Goal: Obtain resource: Download file/media

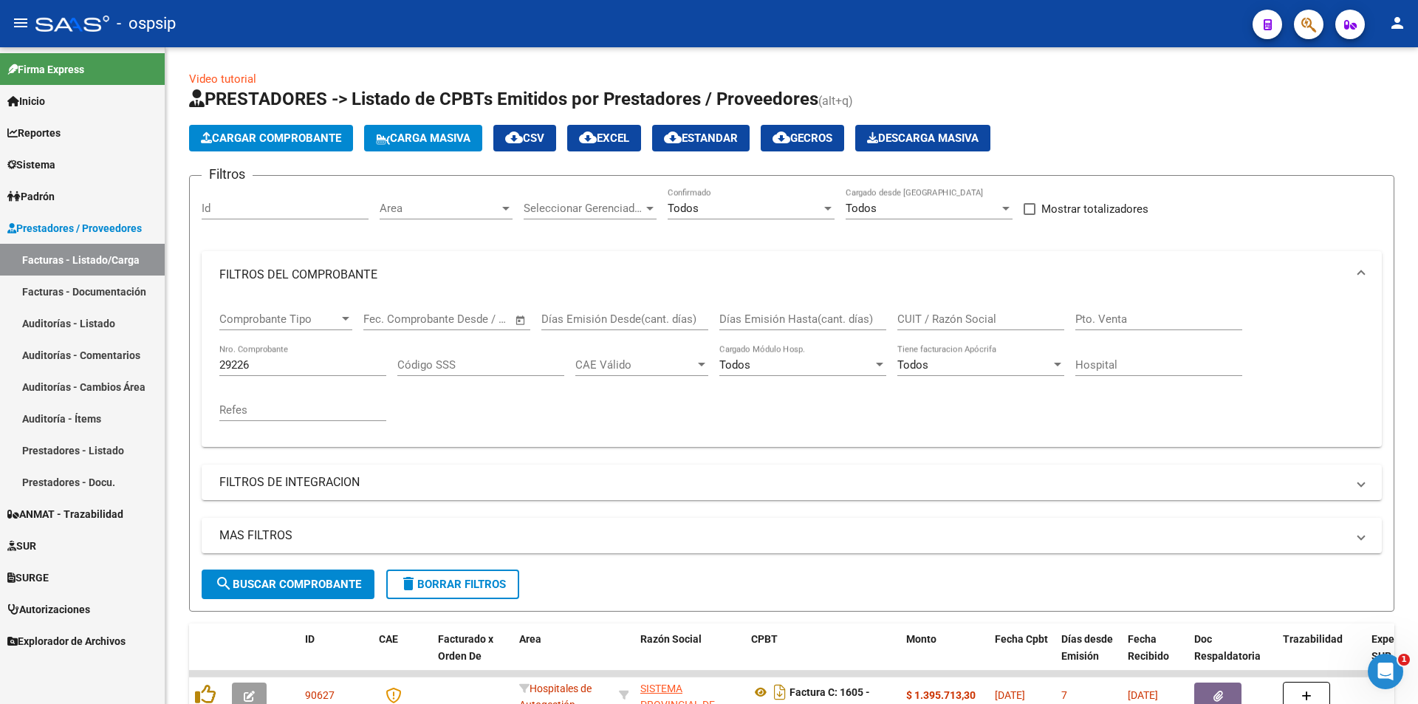
scroll to position [74, 0]
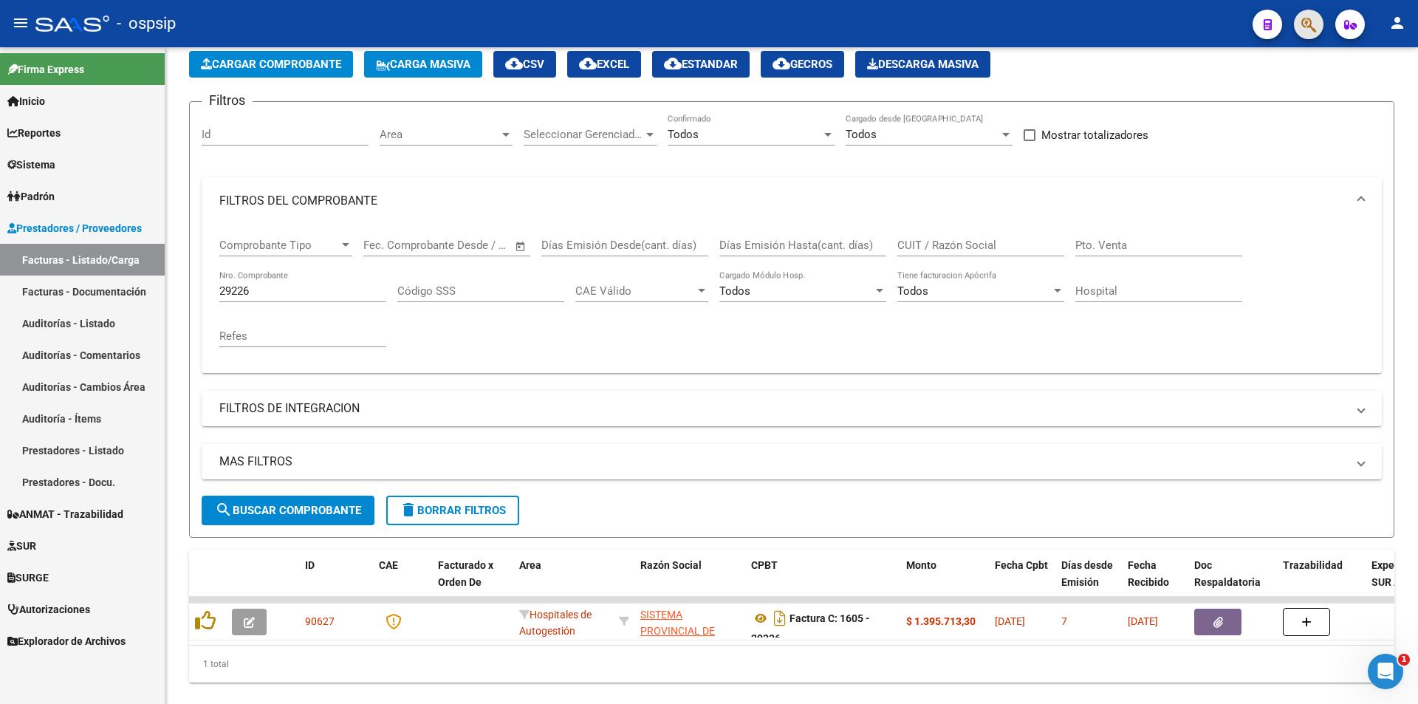
click at [1301, 21] on button "button" at bounding box center [1309, 25] width 30 height 30
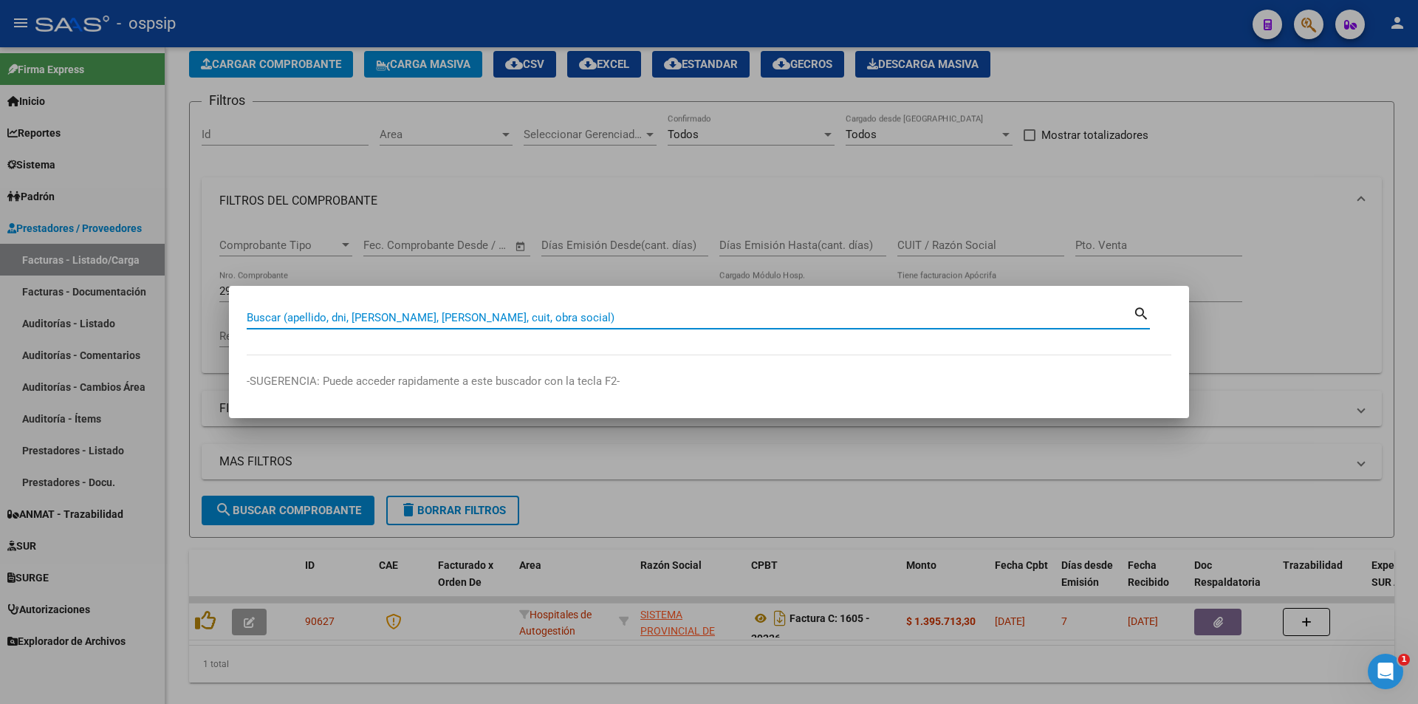
click at [340, 318] on input "Buscar (apellido, dni, [PERSON_NAME], [PERSON_NAME], cuit, obra social)" at bounding box center [690, 317] width 886 height 13
type input "70793201"
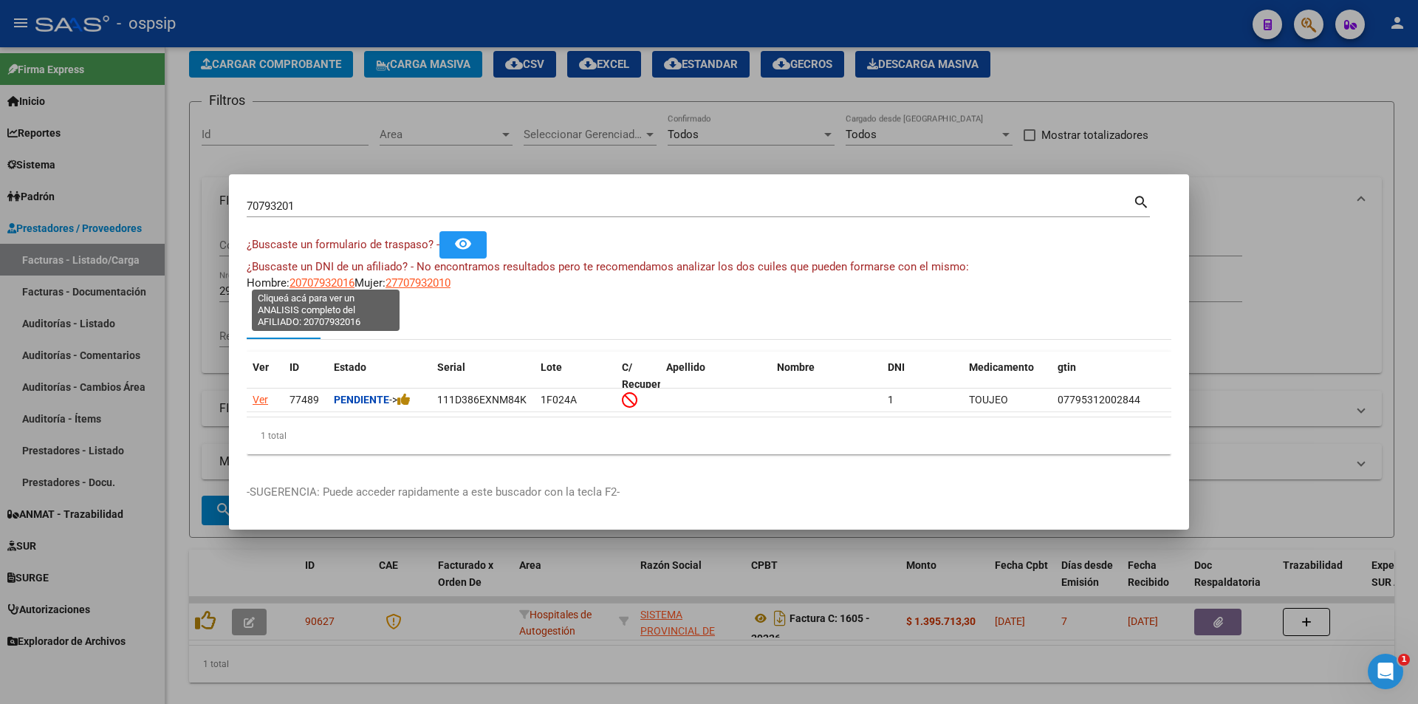
click at [331, 276] on span "20707932016" at bounding box center [322, 282] width 65 height 13
type textarea "20707932016"
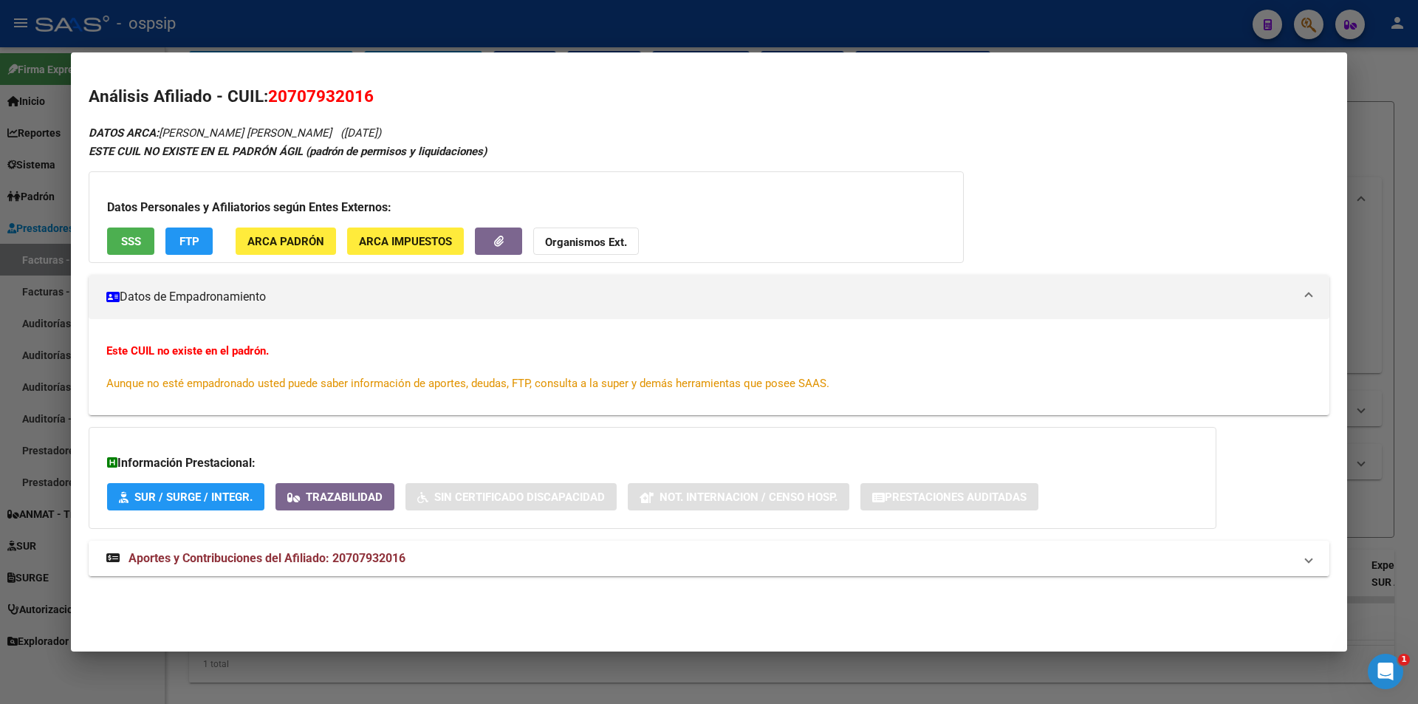
click at [355, 566] on strong "Aportes y Contribuciones del Afiliado: 20707932016" at bounding box center [255, 559] width 299 height 18
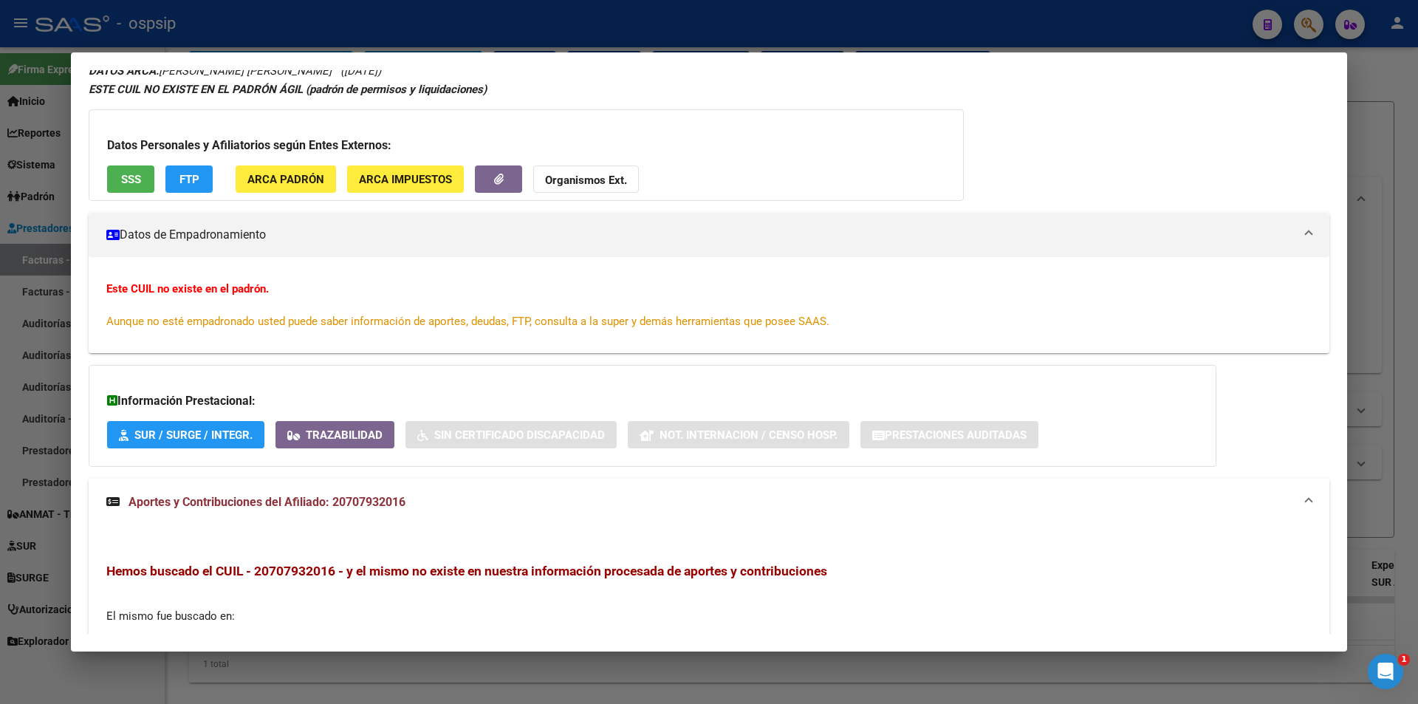
scroll to position [0, 0]
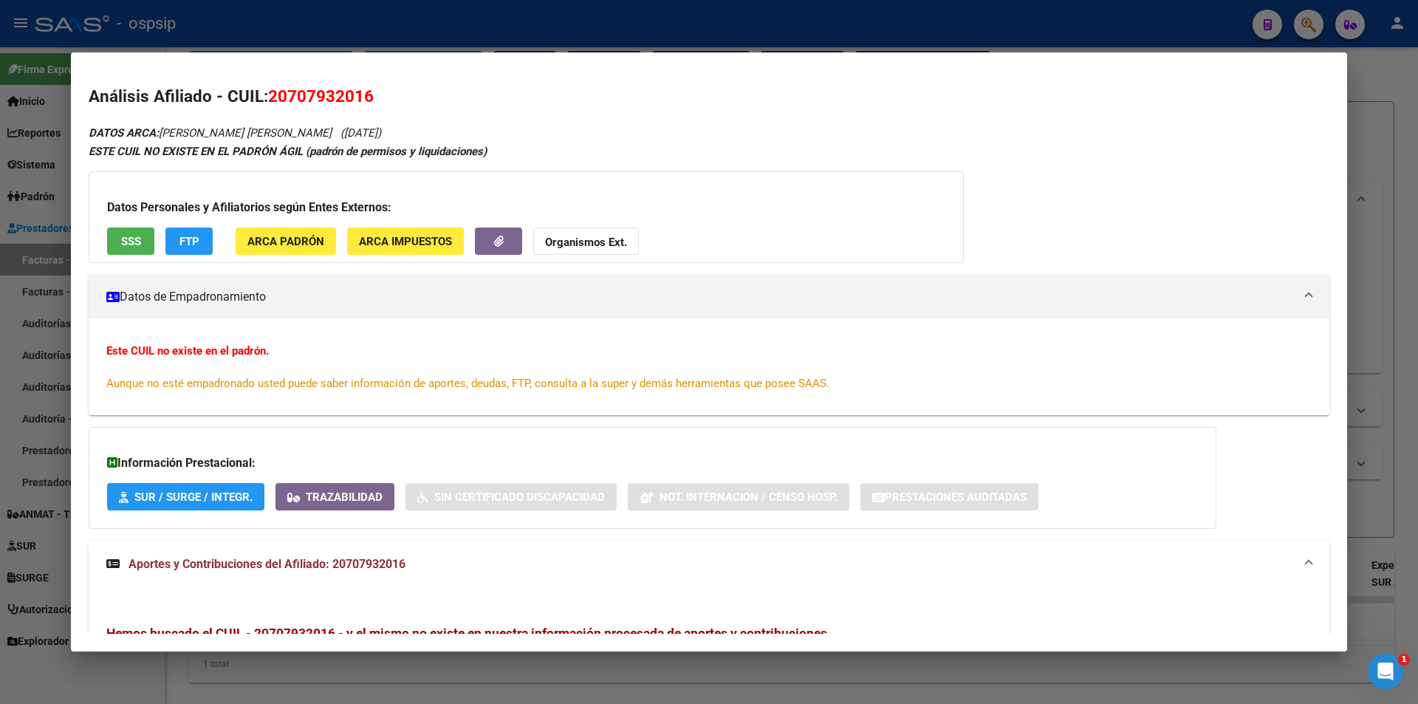
click at [120, 242] on button "SSS" at bounding box center [130, 240] width 47 height 27
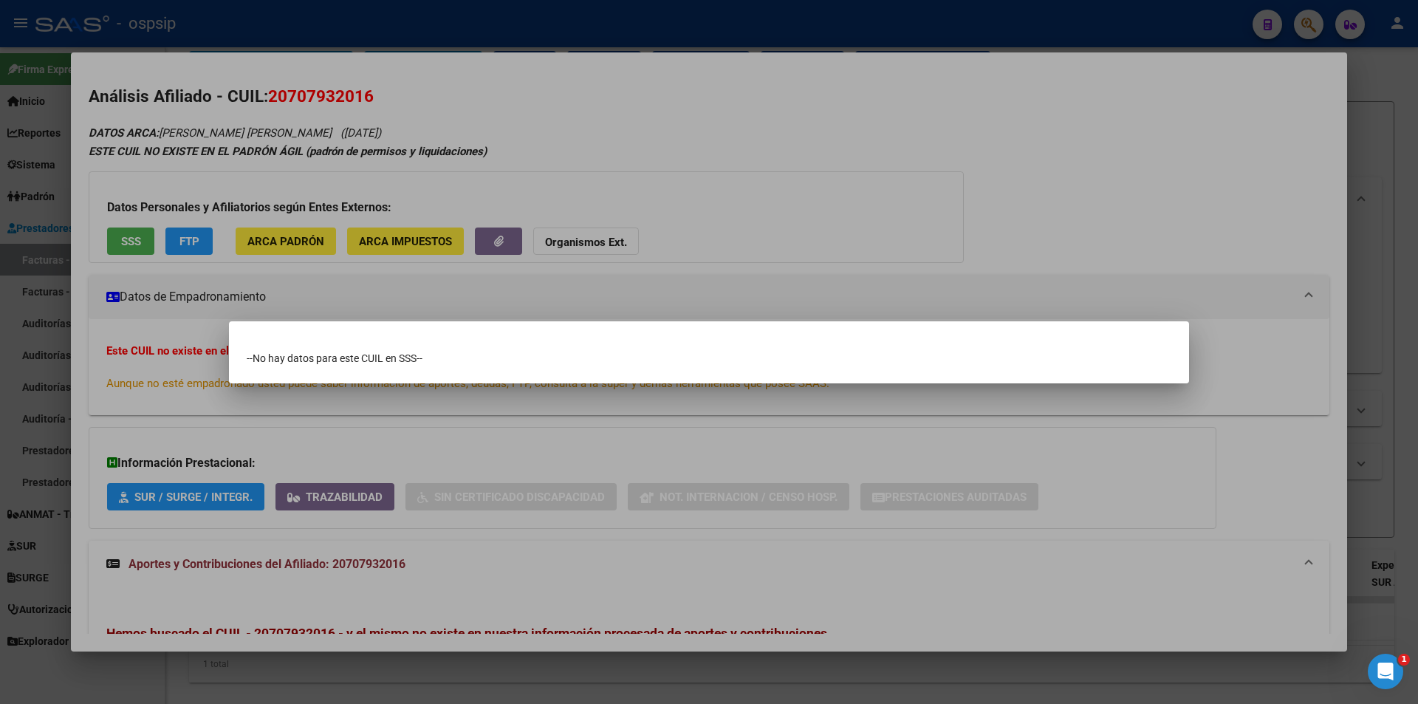
click at [617, 244] on div at bounding box center [709, 352] width 1418 height 704
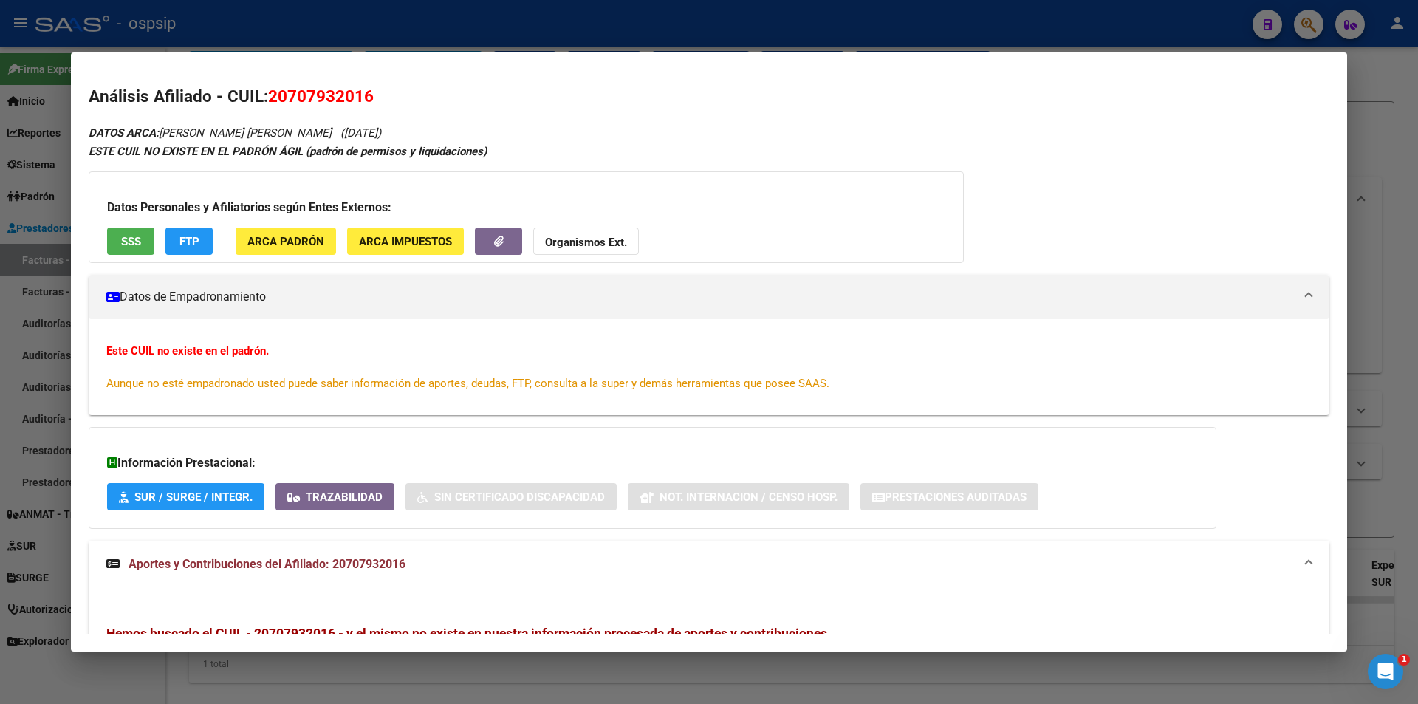
click at [621, 241] on strong "Organismos Ext." at bounding box center [586, 242] width 82 height 13
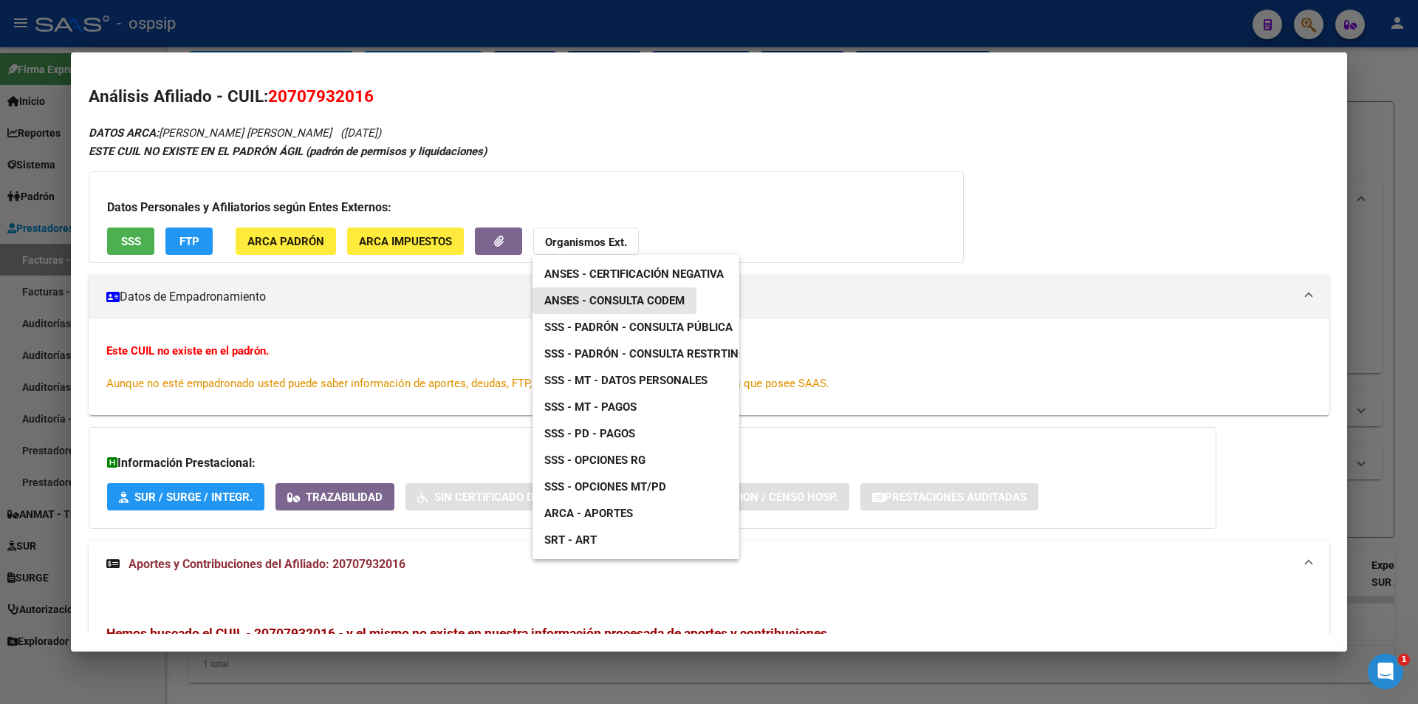
click at [668, 303] on span "ANSES - Consulta CODEM" at bounding box center [614, 300] width 140 height 13
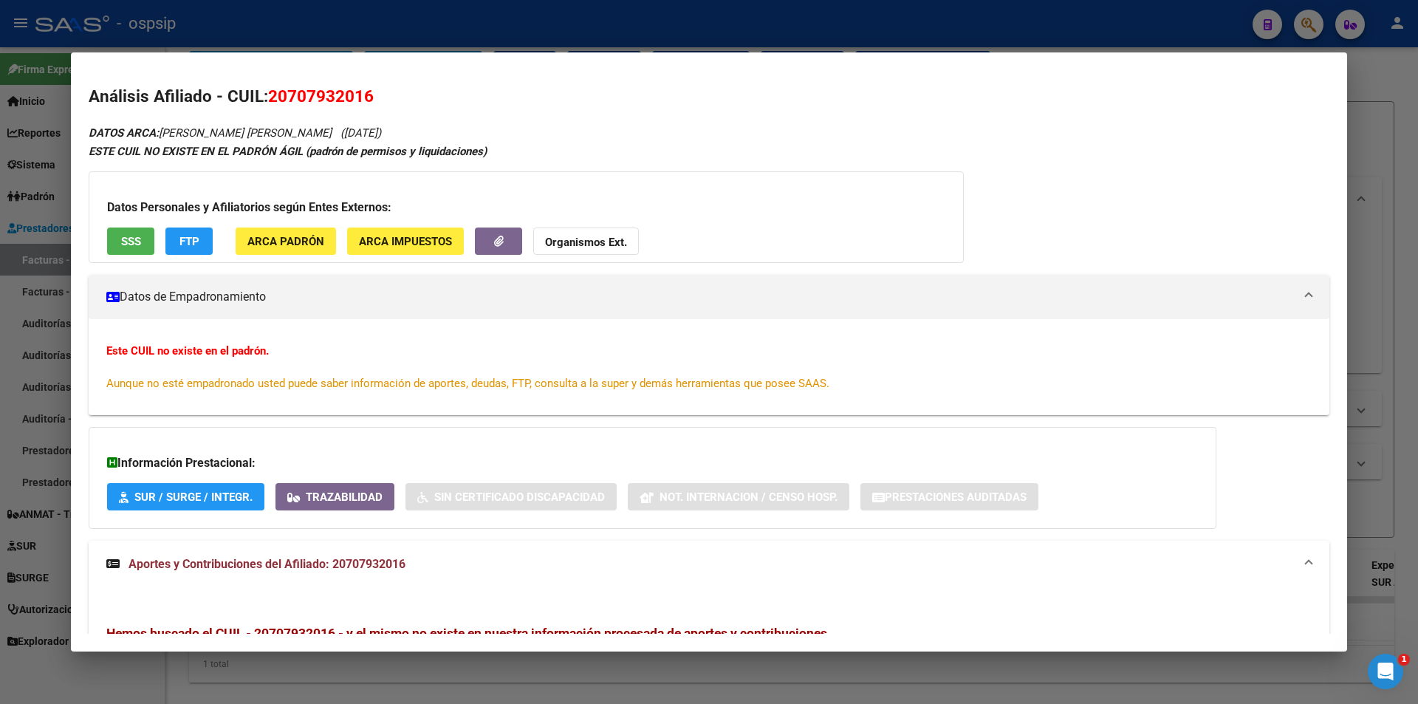
click at [398, 35] on div at bounding box center [709, 352] width 1418 height 704
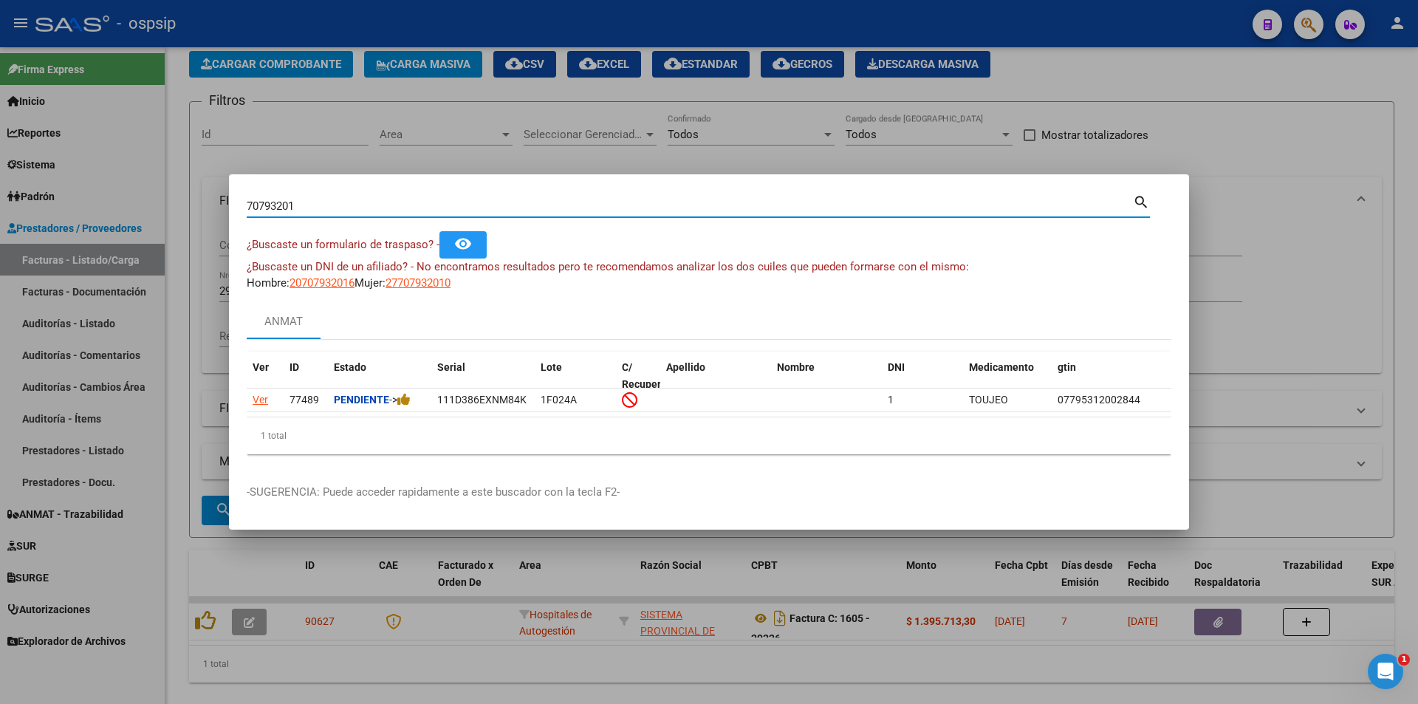
drag, startPoint x: 325, startPoint y: 204, endPoint x: 15, endPoint y: 202, distance: 310.2
click at [0, 199] on div "70793201 Buscar (apellido, dni, cuil, nro traspaso, cuit, obra social) search ¿…" at bounding box center [709, 352] width 1418 height 704
type input "48703434"
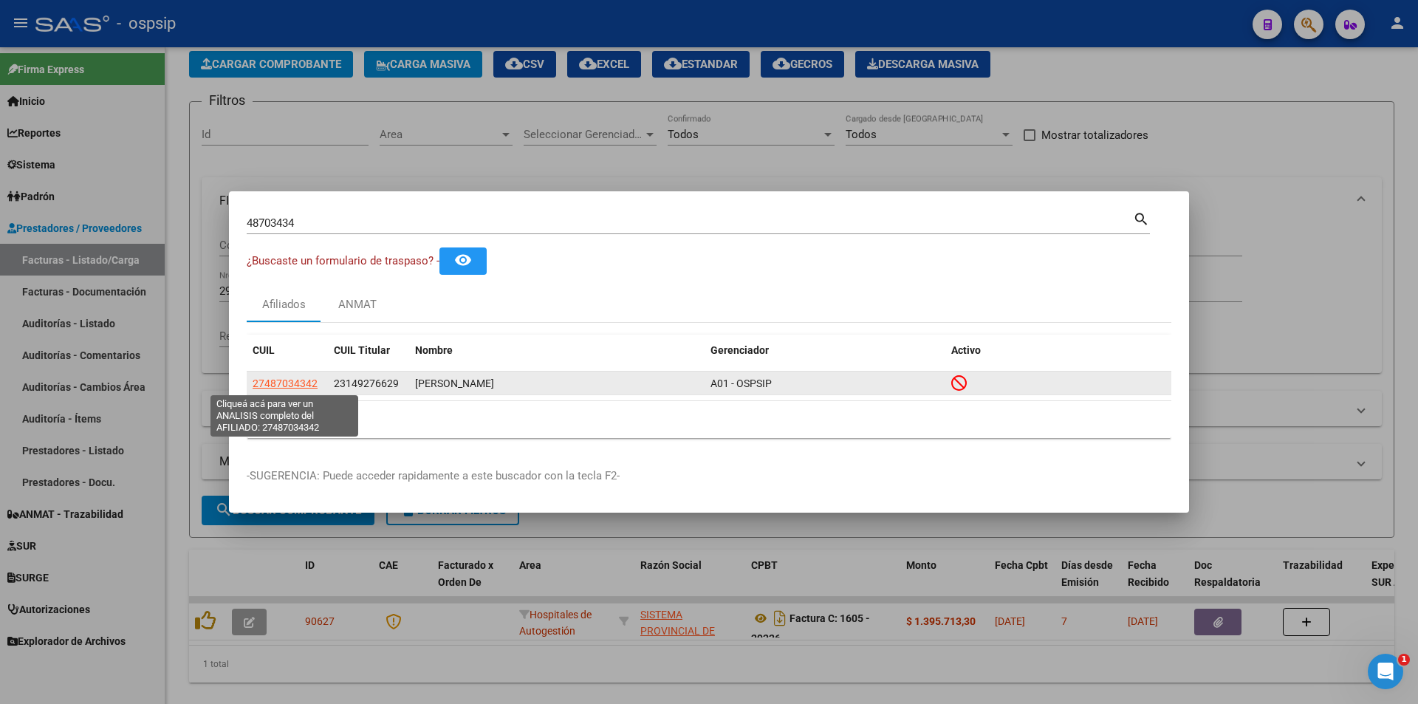
click at [295, 383] on span "27487034342" at bounding box center [285, 383] width 65 height 12
type textarea "27487034342"
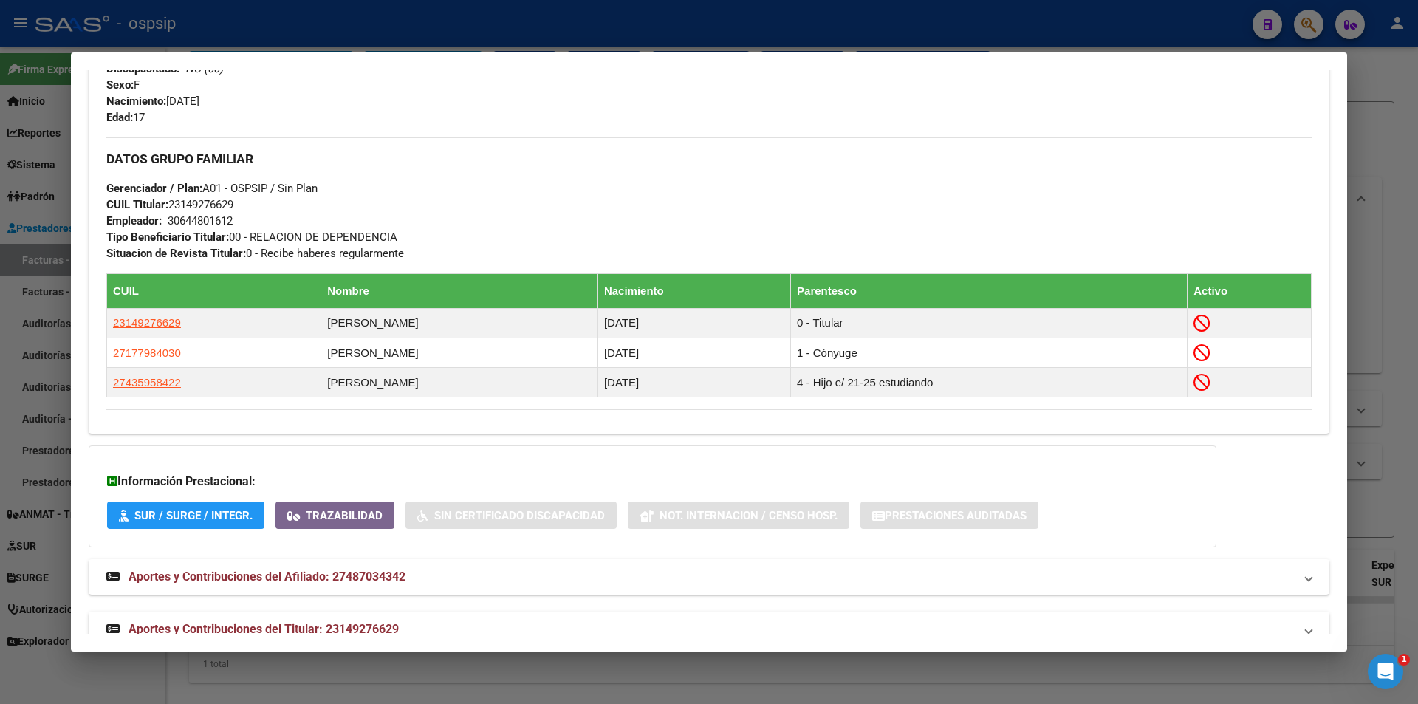
scroll to position [674, 0]
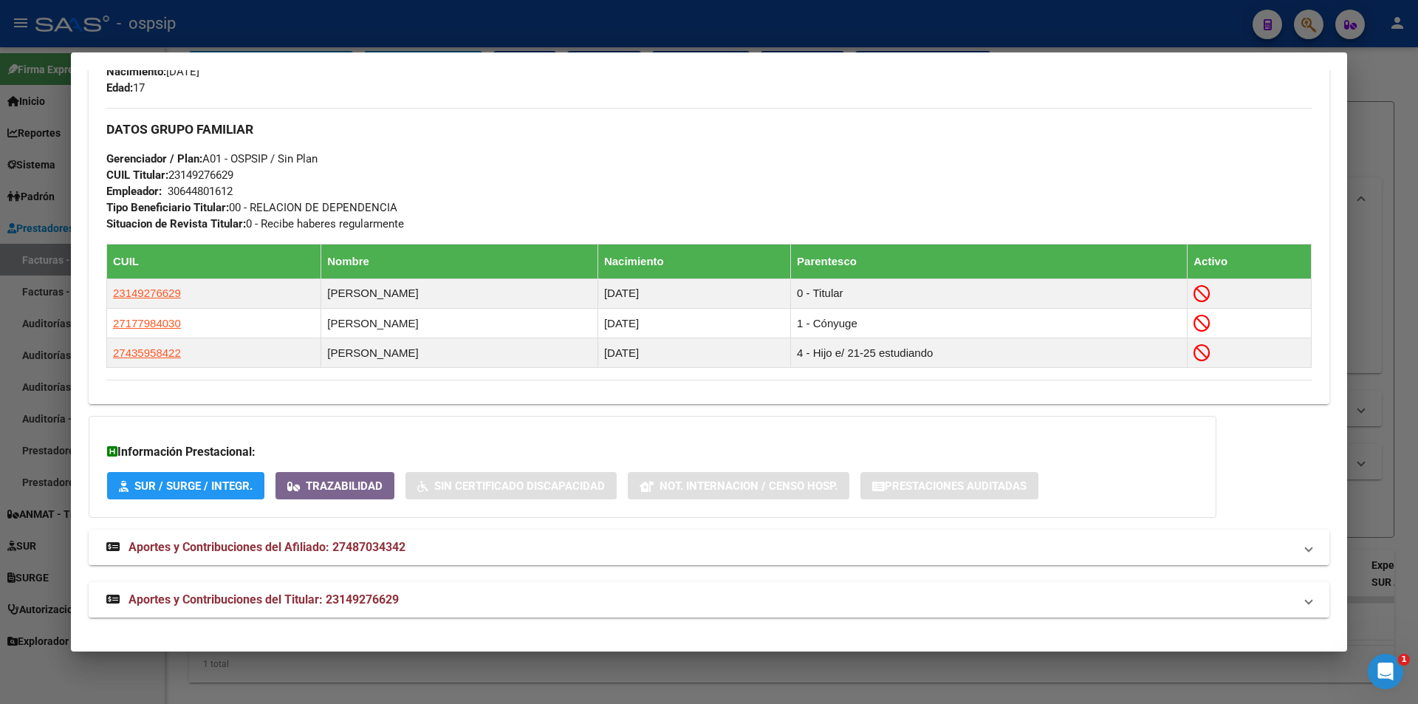
click at [366, 543] on span "Aportes y Contribuciones del Afiliado: 27487034342" at bounding box center [267, 547] width 277 height 14
click at [698, 26] on div at bounding box center [709, 352] width 1418 height 704
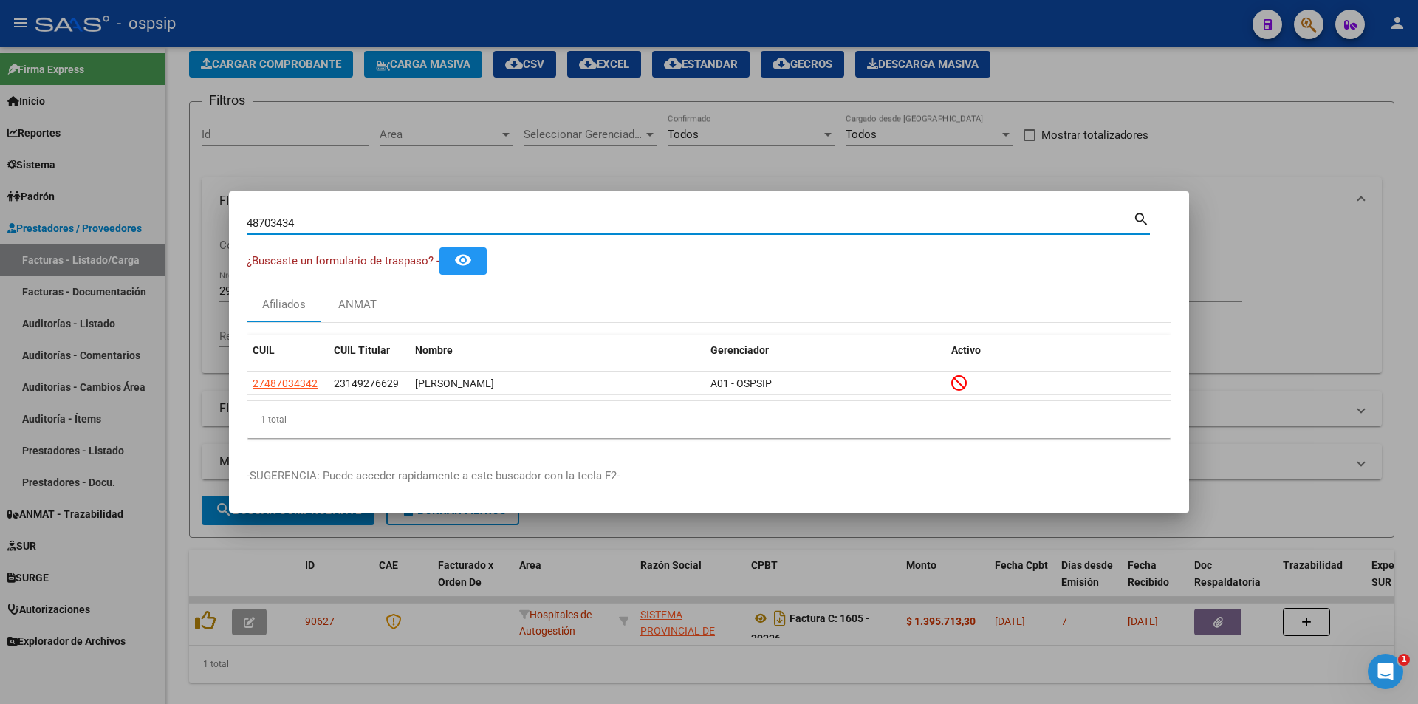
click at [174, 210] on div "48703434 Buscar (apellido, dni, cuil, nro traspaso, cuit, obra social) search ¿…" at bounding box center [709, 352] width 1418 height 704
type input "41723546"
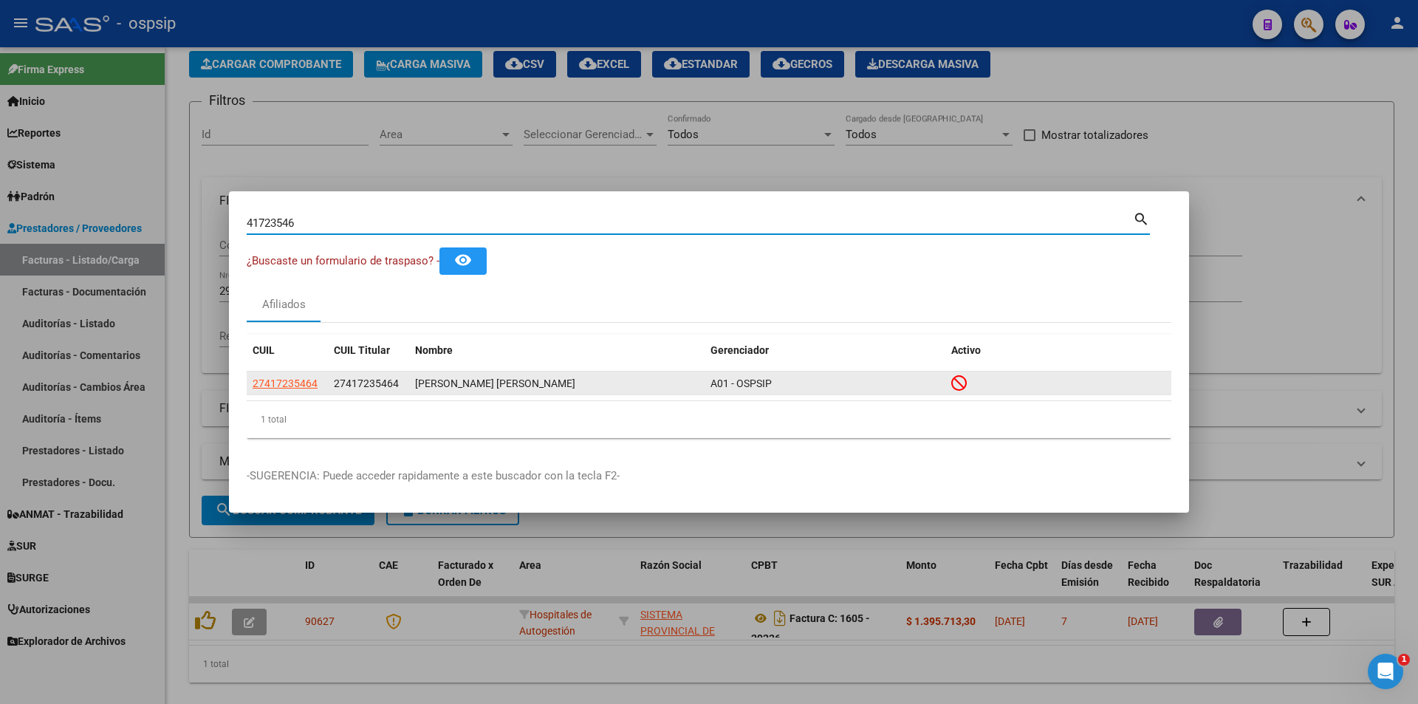
click at [302, 389] on app-link-go-to "27417235464" at bounding box center [285, 383] width 65 height 17
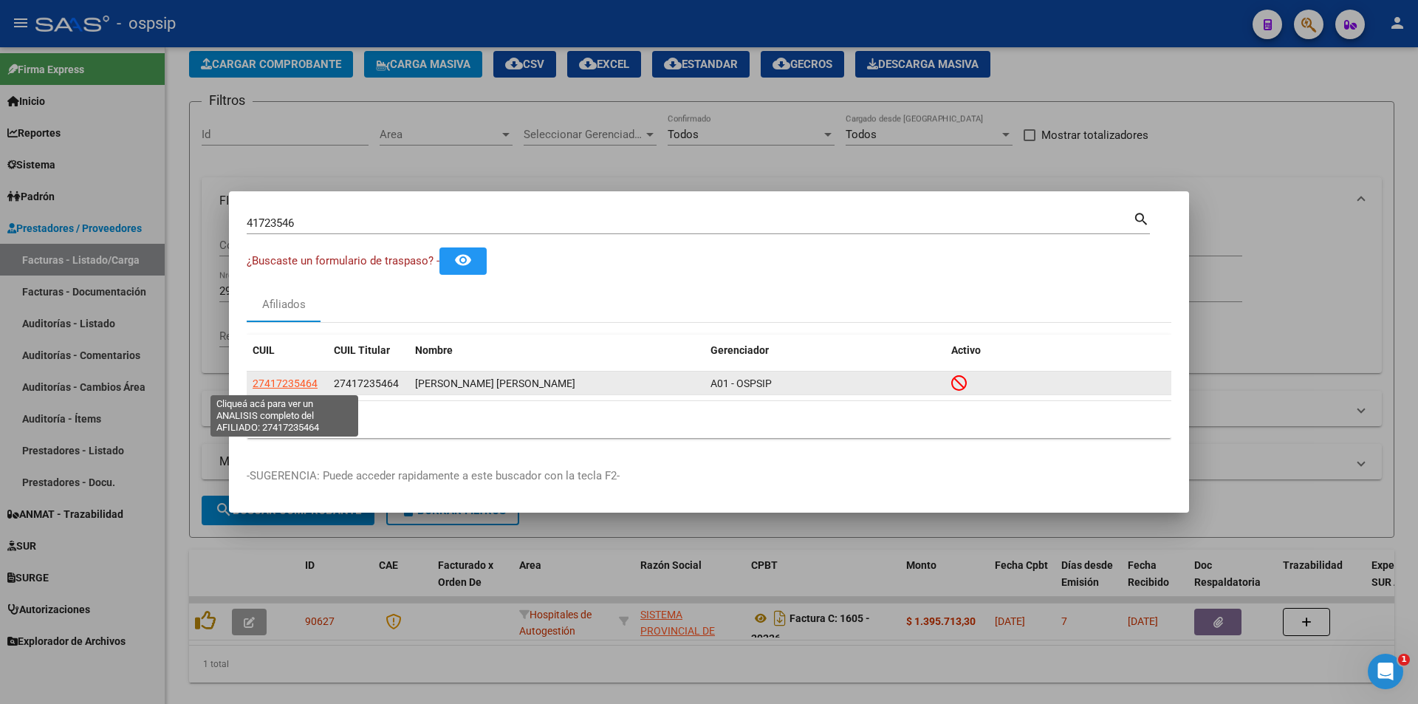
click at [296, 383] on span "27417235464" at bounding box center [285, 383] width 65 height 12
type textarea "27417235464"
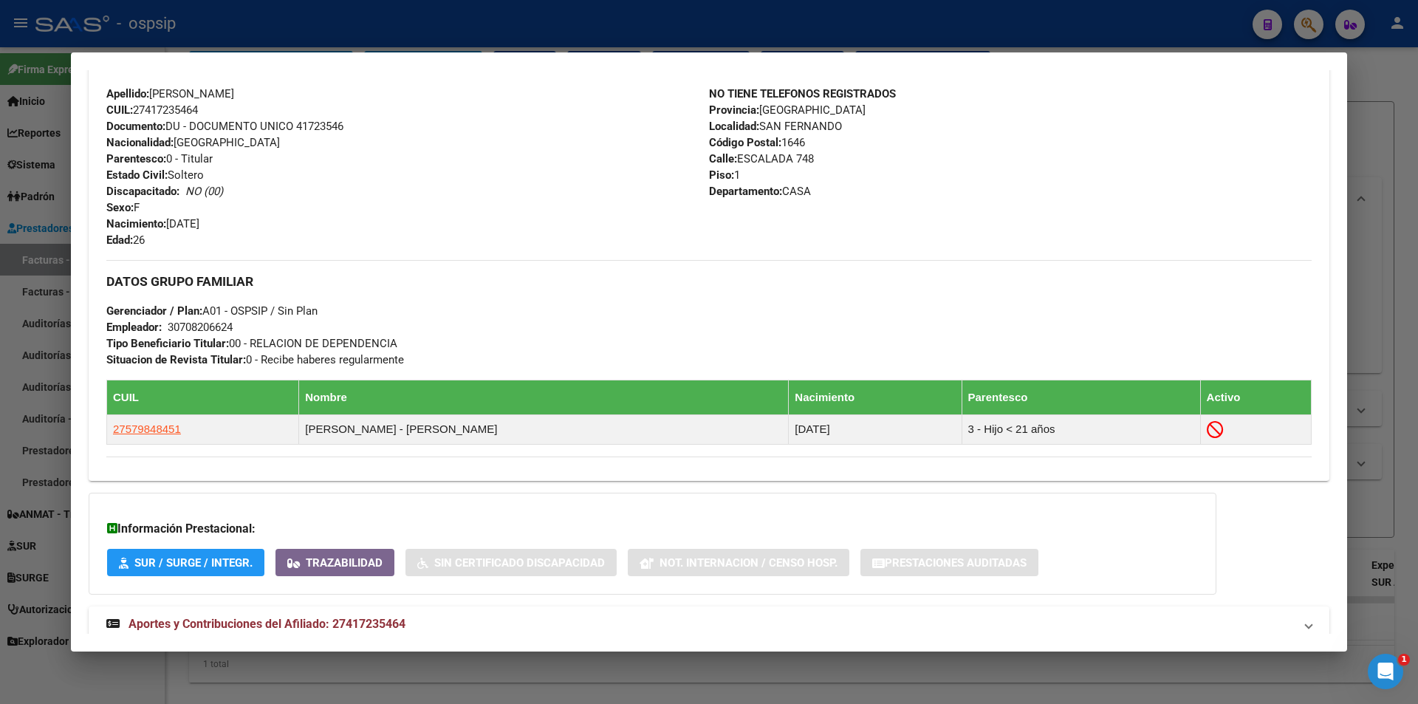
scroll to position [531, 0]
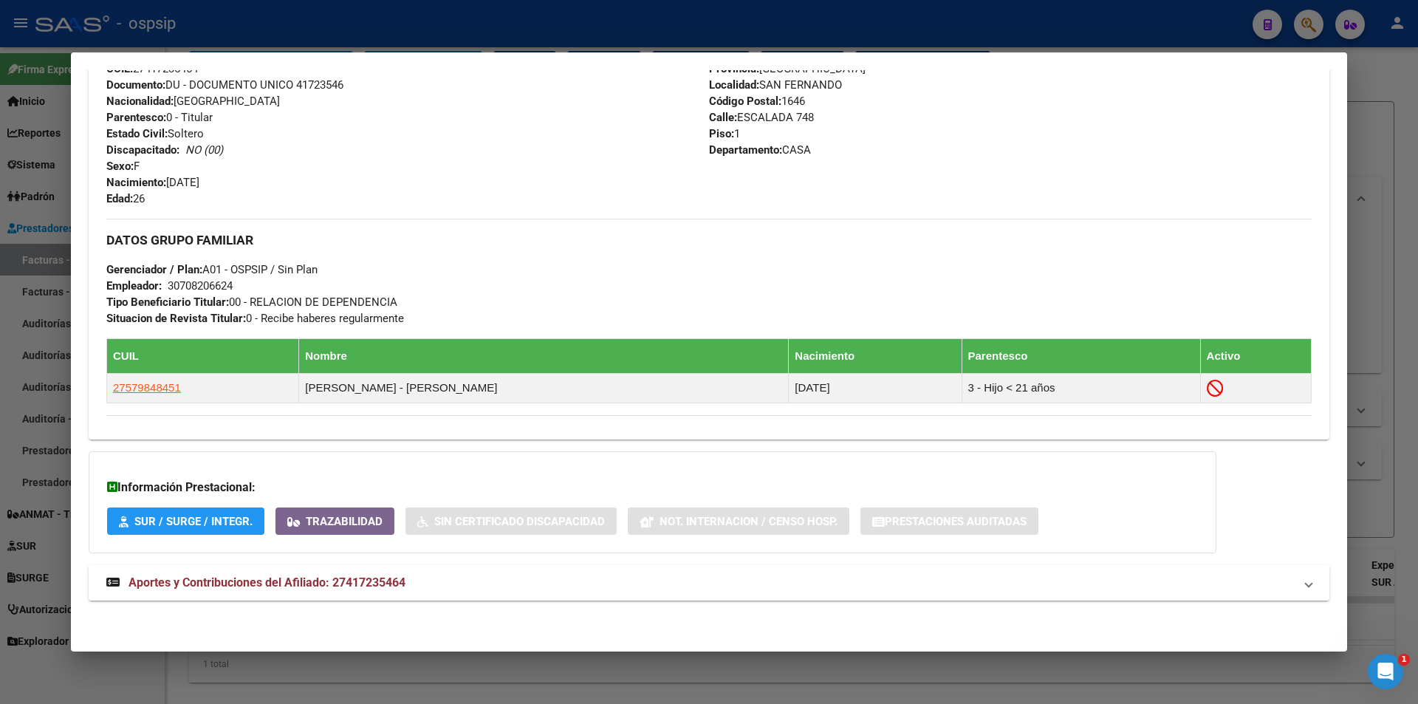
click at [345, 583] on span "Aportes y Contribuciones del Afiliado: 27417235464" at bounding box center [267, 582] width 277 height 14
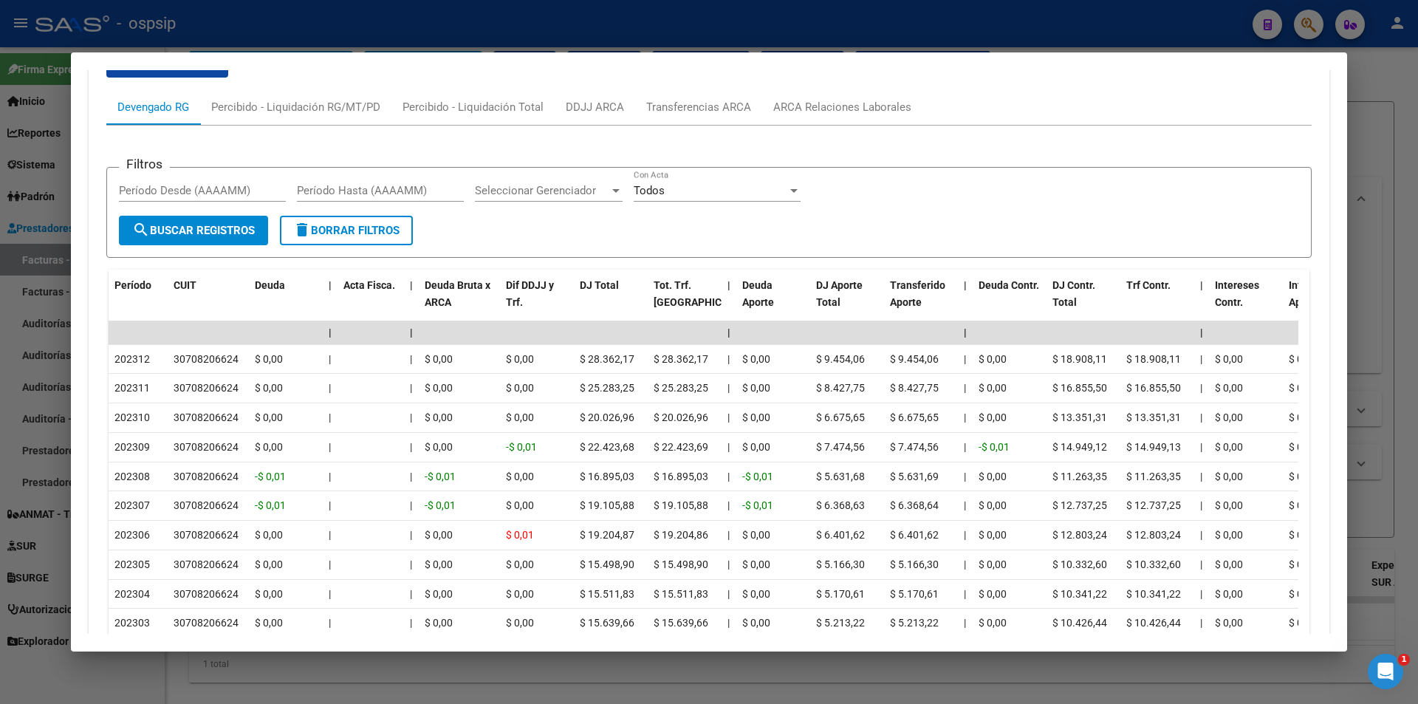
scroll to position [966, 0]
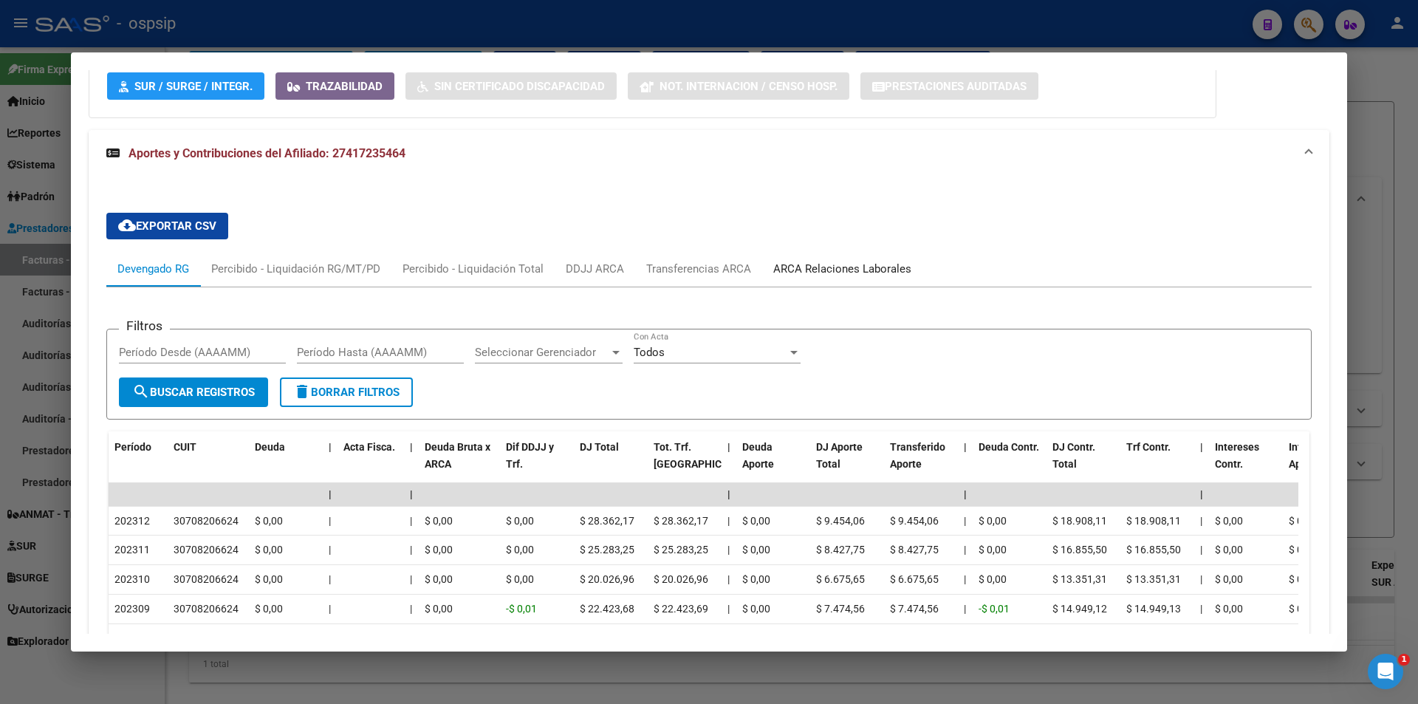
click at [829, 267] on div "ARCA Relaciones Laborales" at bounding box center [842, 269] width 138 height 16
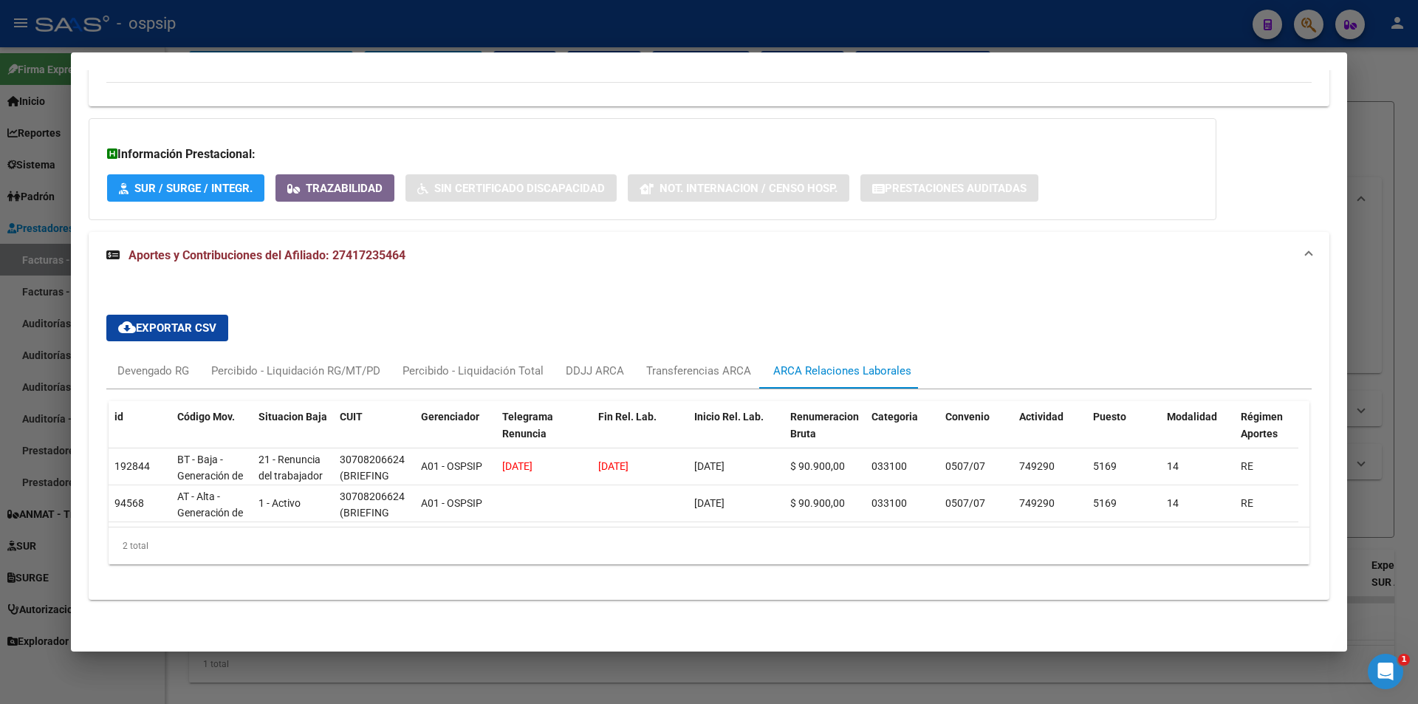
scroll to position [874, 0]
click at [671, 363] on div "Transferencias ARCA" at bounding box center [698, 371] width 105 height 16
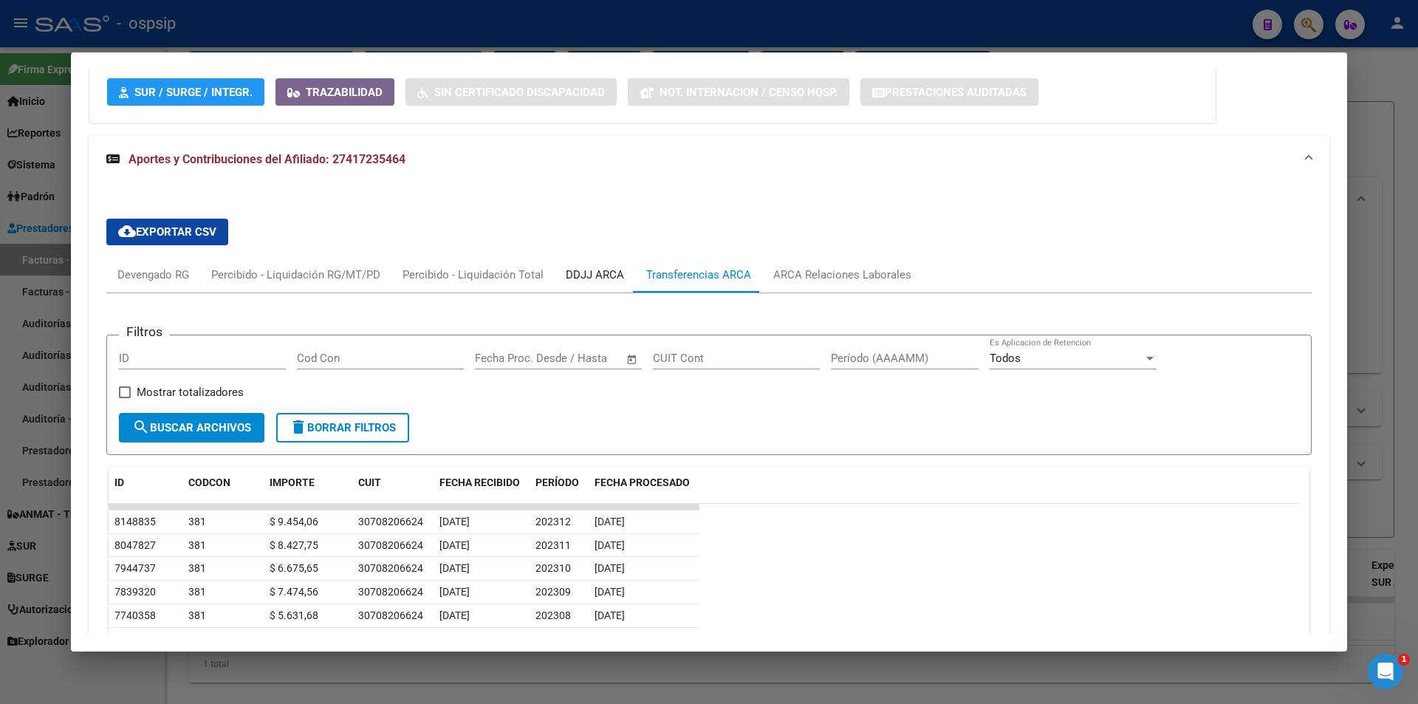
click at [589, 277] on div "DDJJ ARCA" at bounding box center [595, 275] width 58 height 16
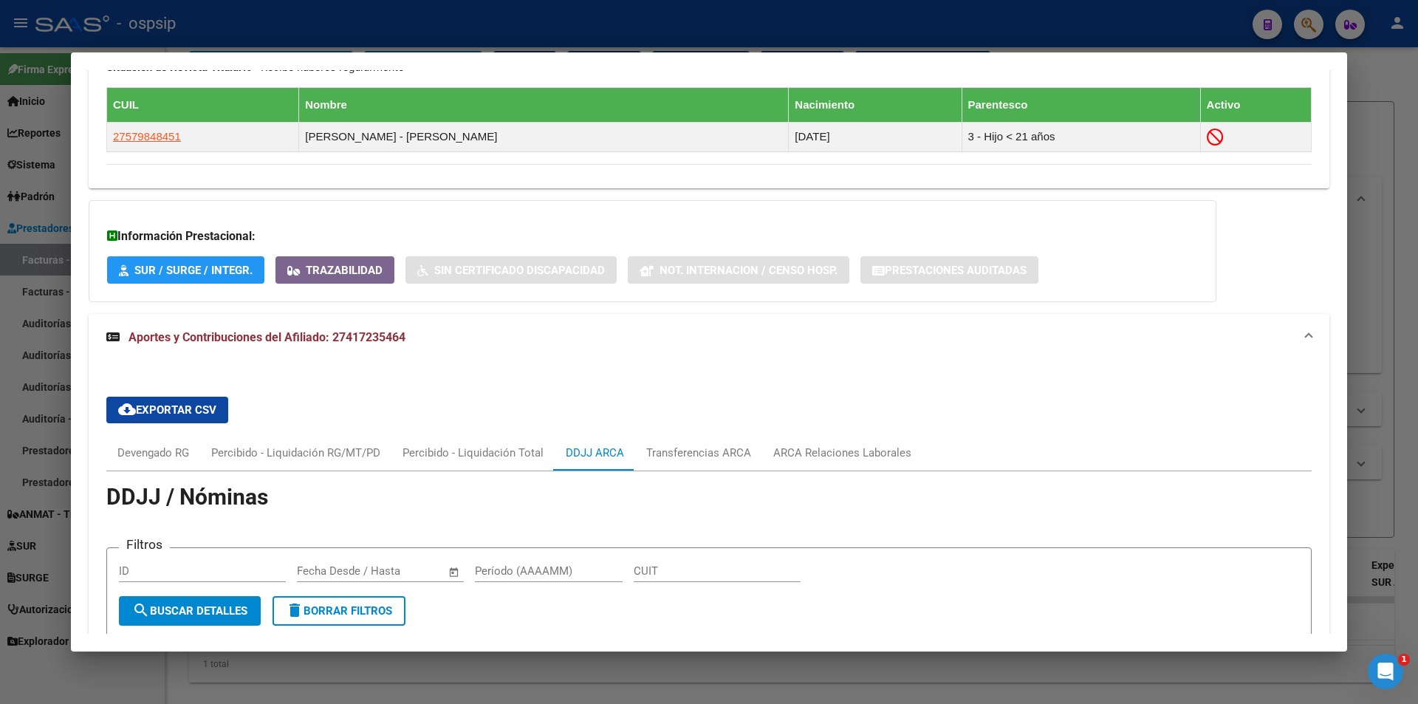
scroll to position [759, 0]
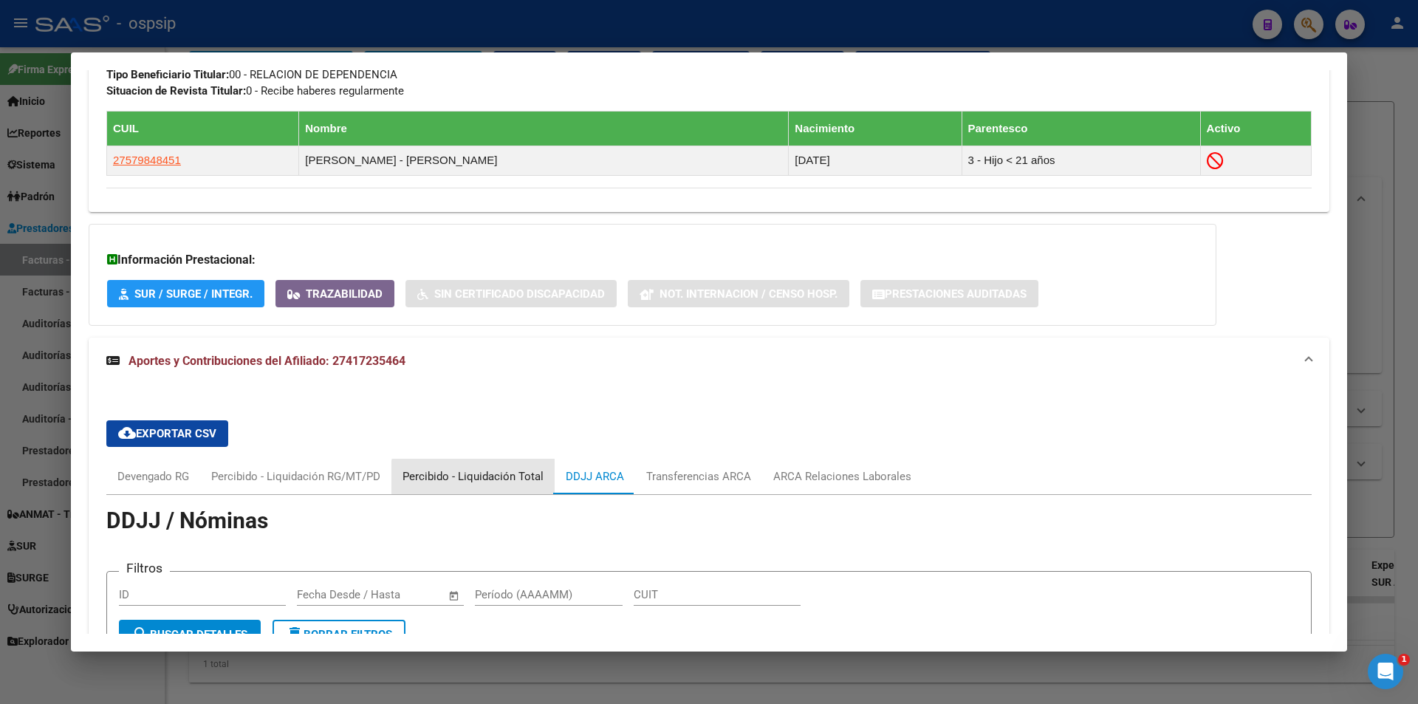
click at [491, 482] on div "Percibido - Liquidación Total" at bounding box center [473, 476] width 141 height 16
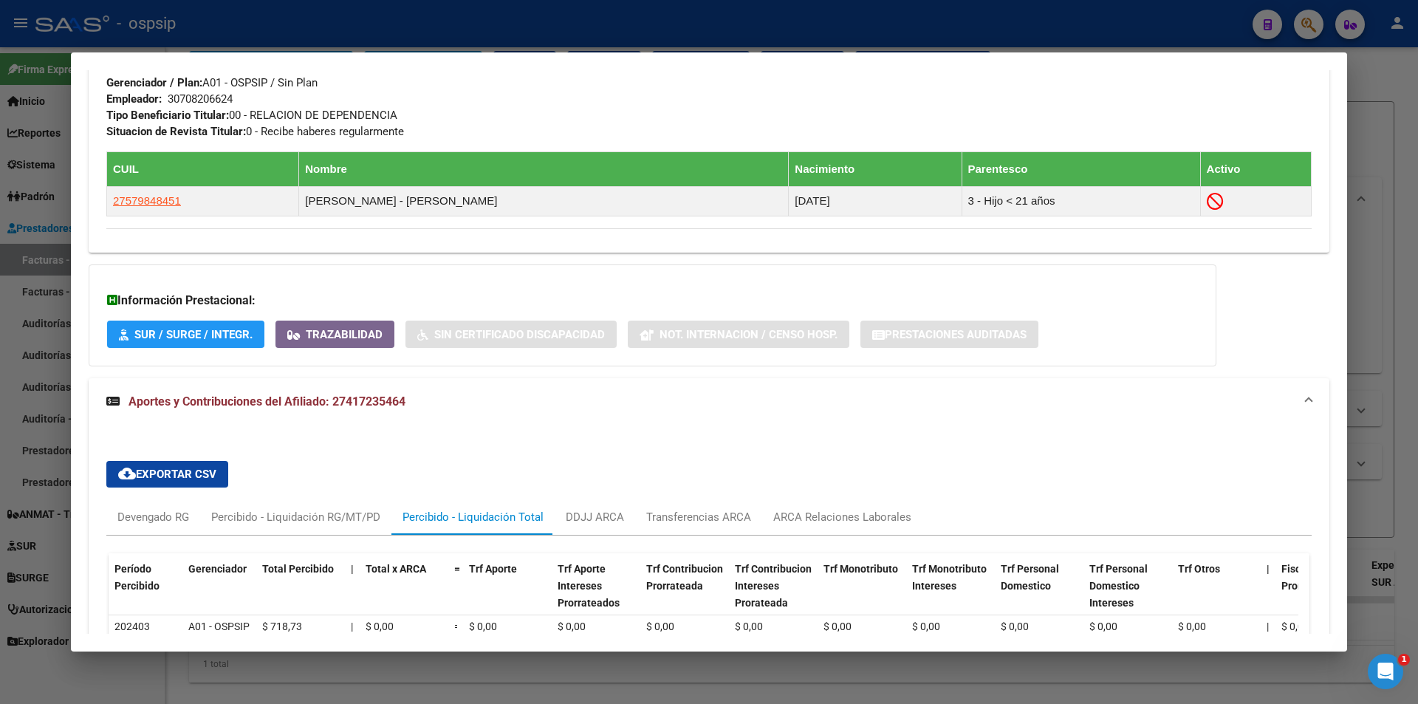
scroll to position [878, 0]
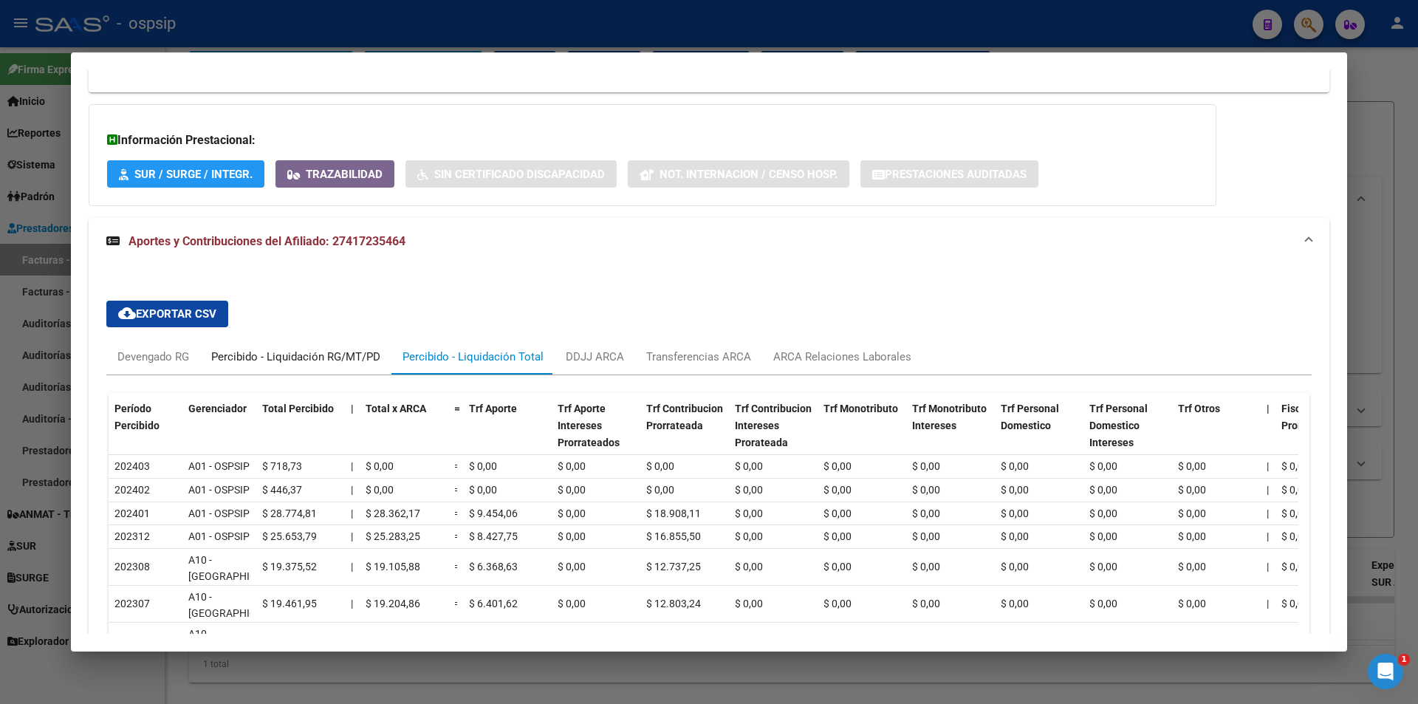
click at [313, 366] on div "Percibido - Liquidación RG/MT/PD" at bounding box center [295, 356] width 191 height 35
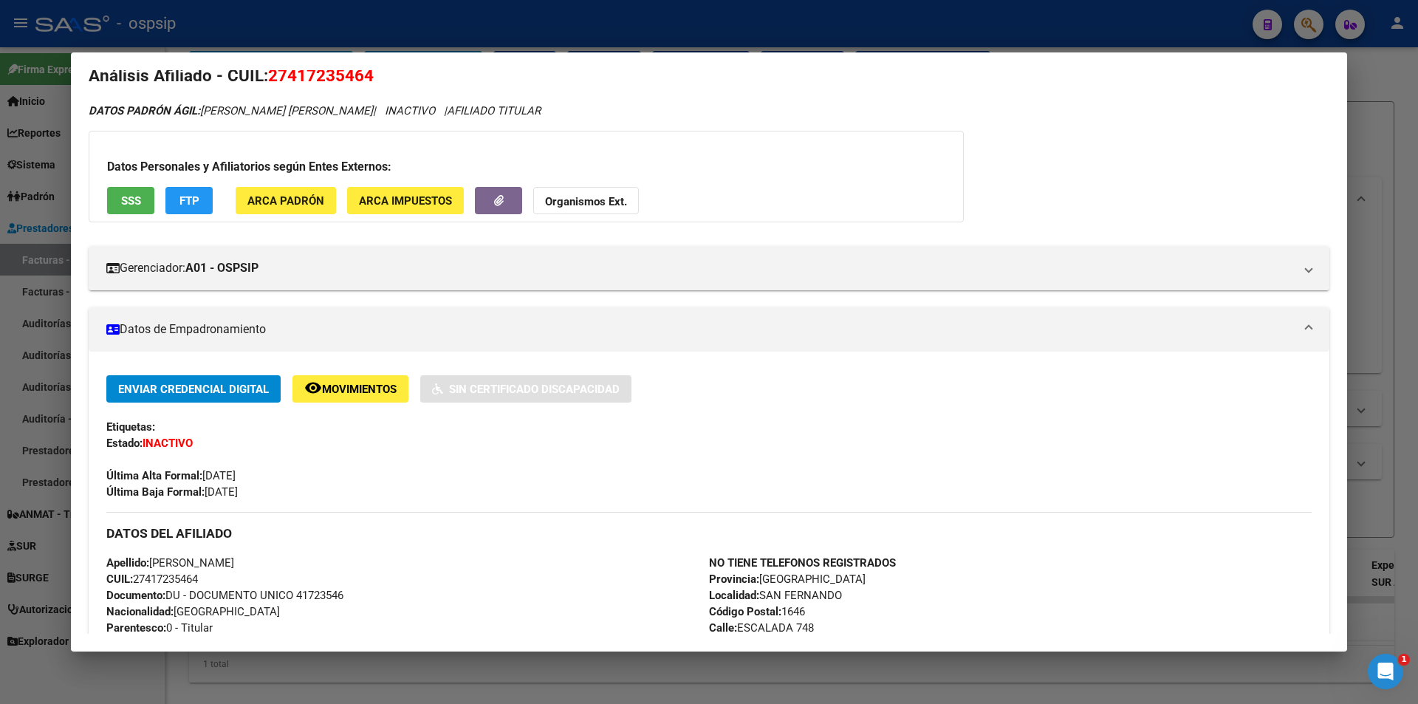
scroll to position [0, 0]
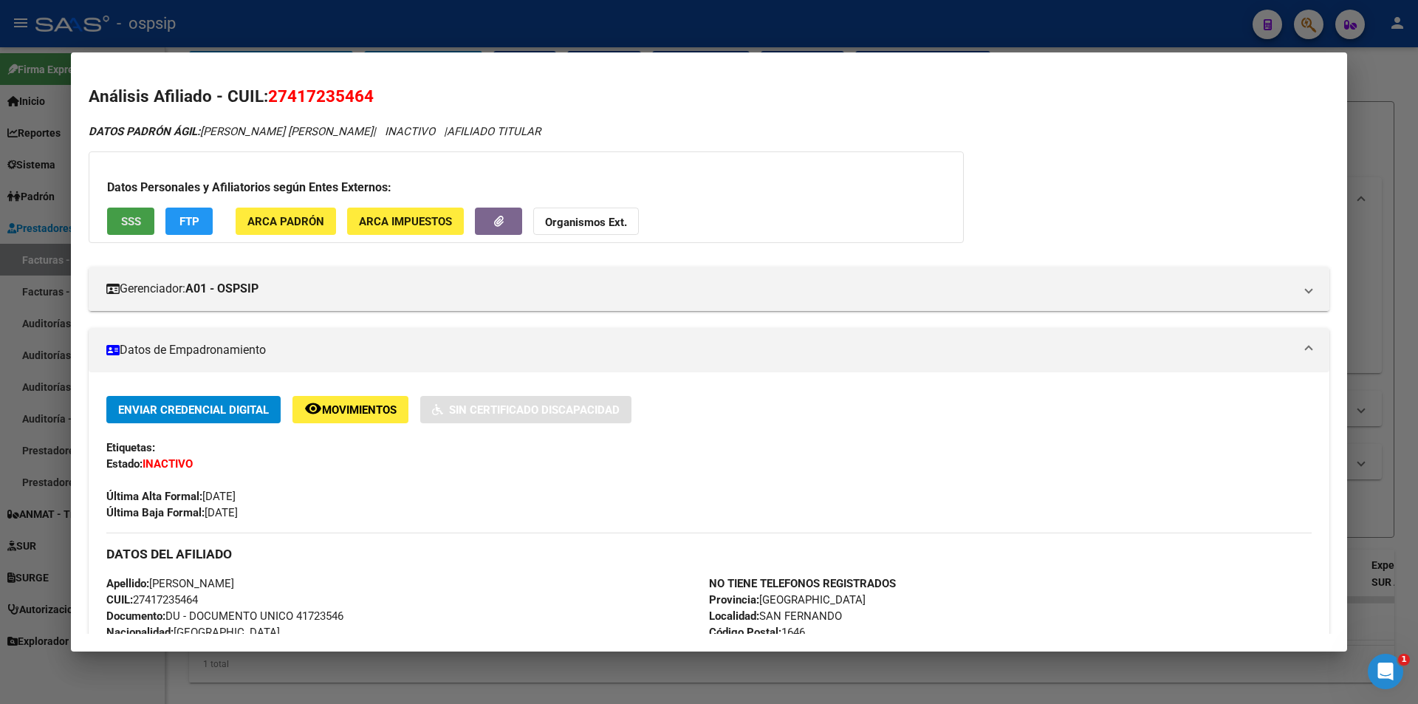
click at [143, 227] on button "SSS" at bounding box center [130, 221] width 47 height 27
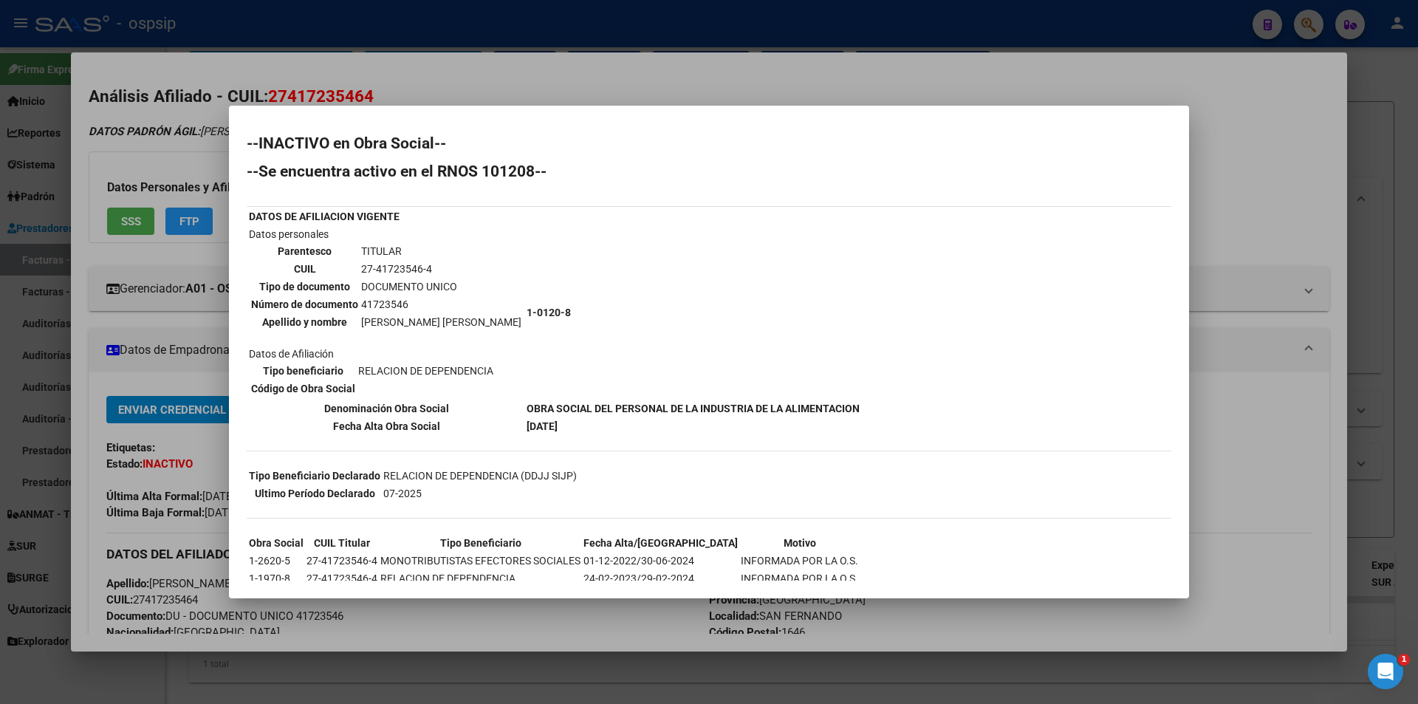
scroll to position [38, 0]
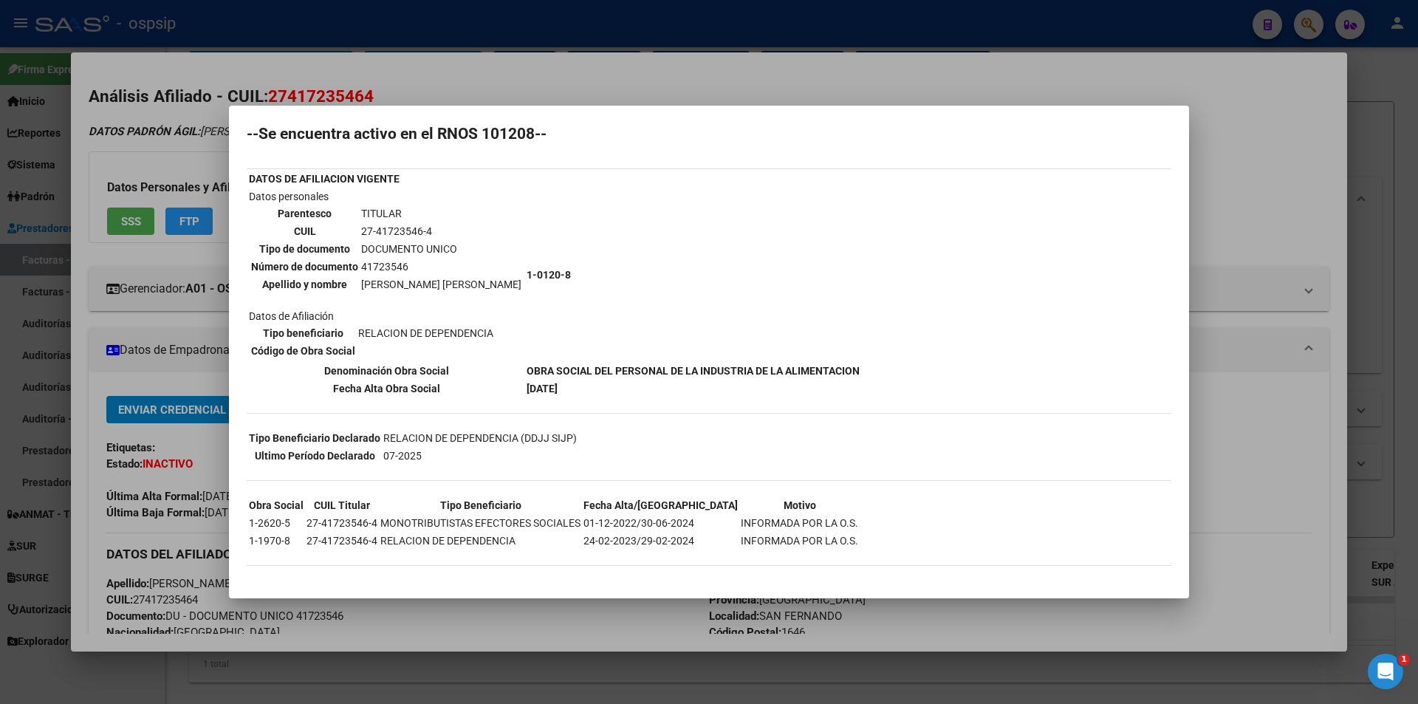
click at [516, 35] on div at bounding box center [709, 352] width 1418 height 704
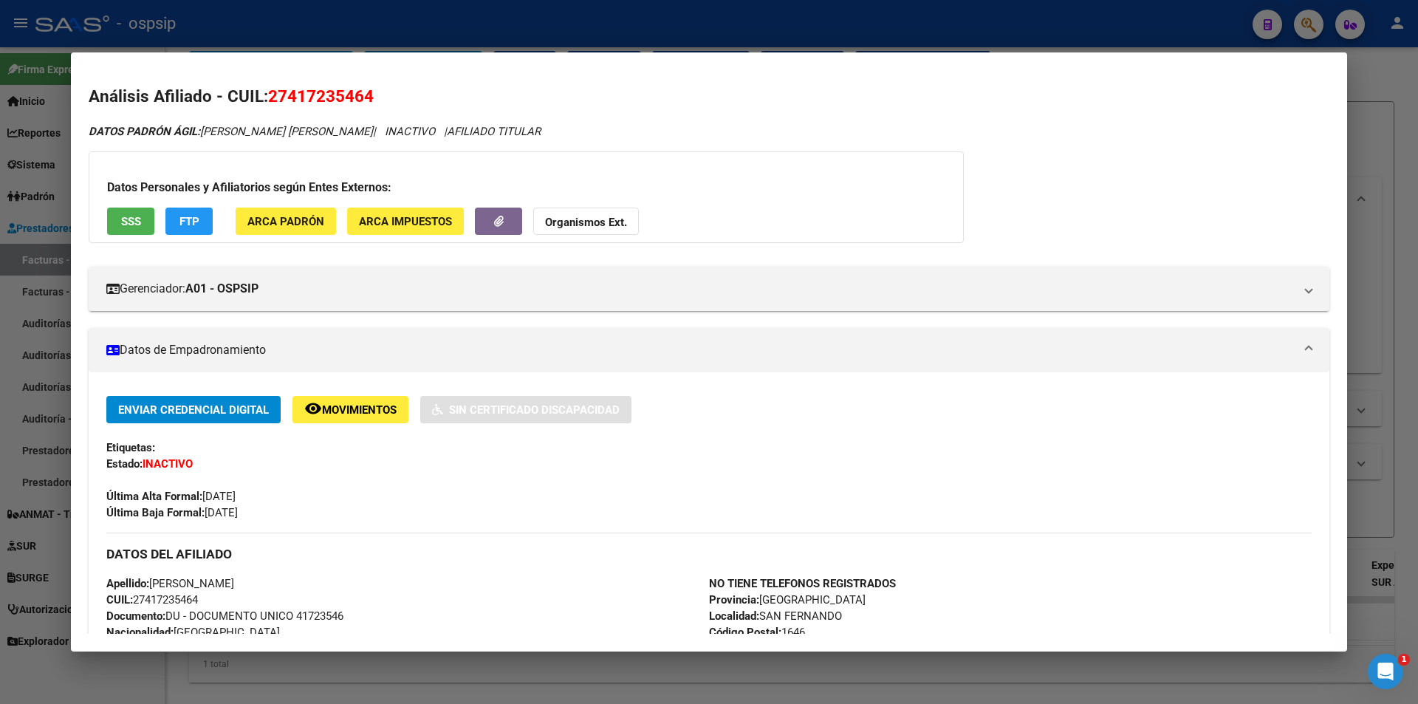
click at [516, 35] on div at bounding box center [709, 352] width 1418 height 704
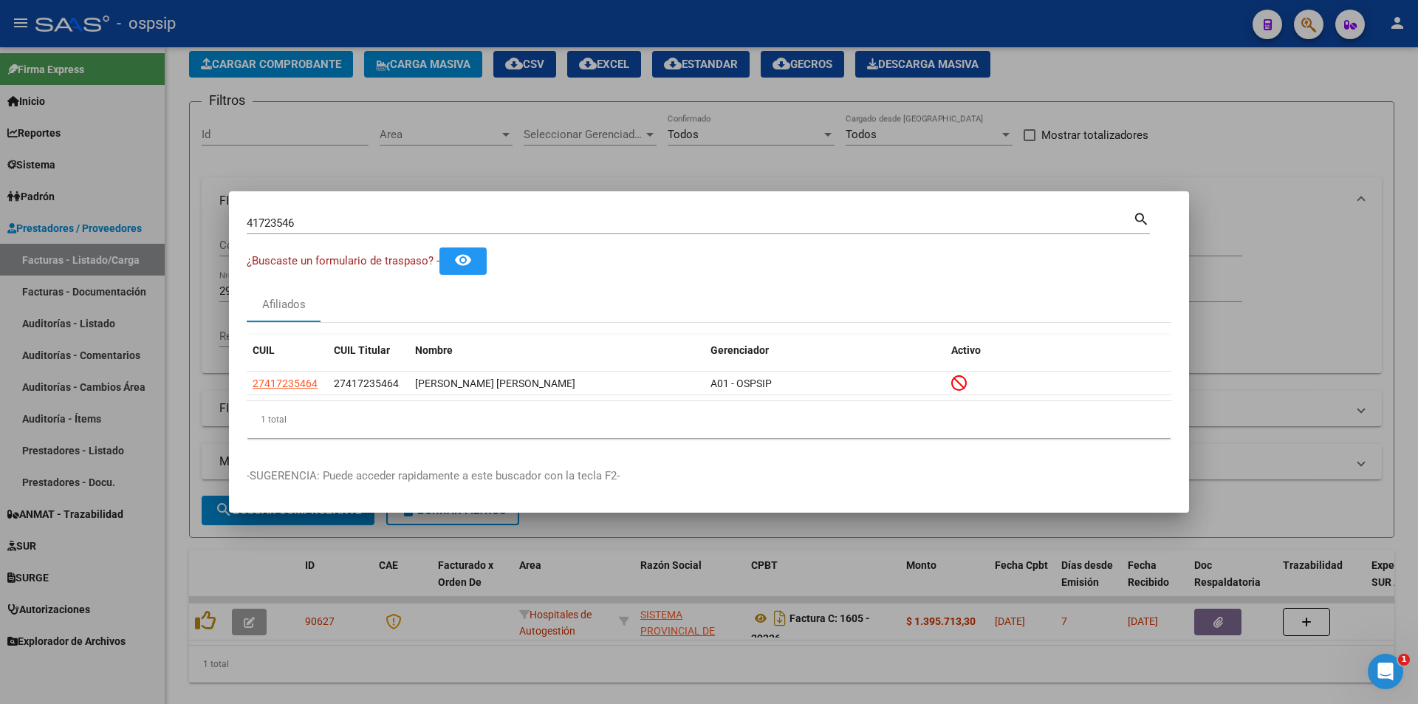
click at [516, 35] on div at bounding box center [709, 352] width 1418 height 704
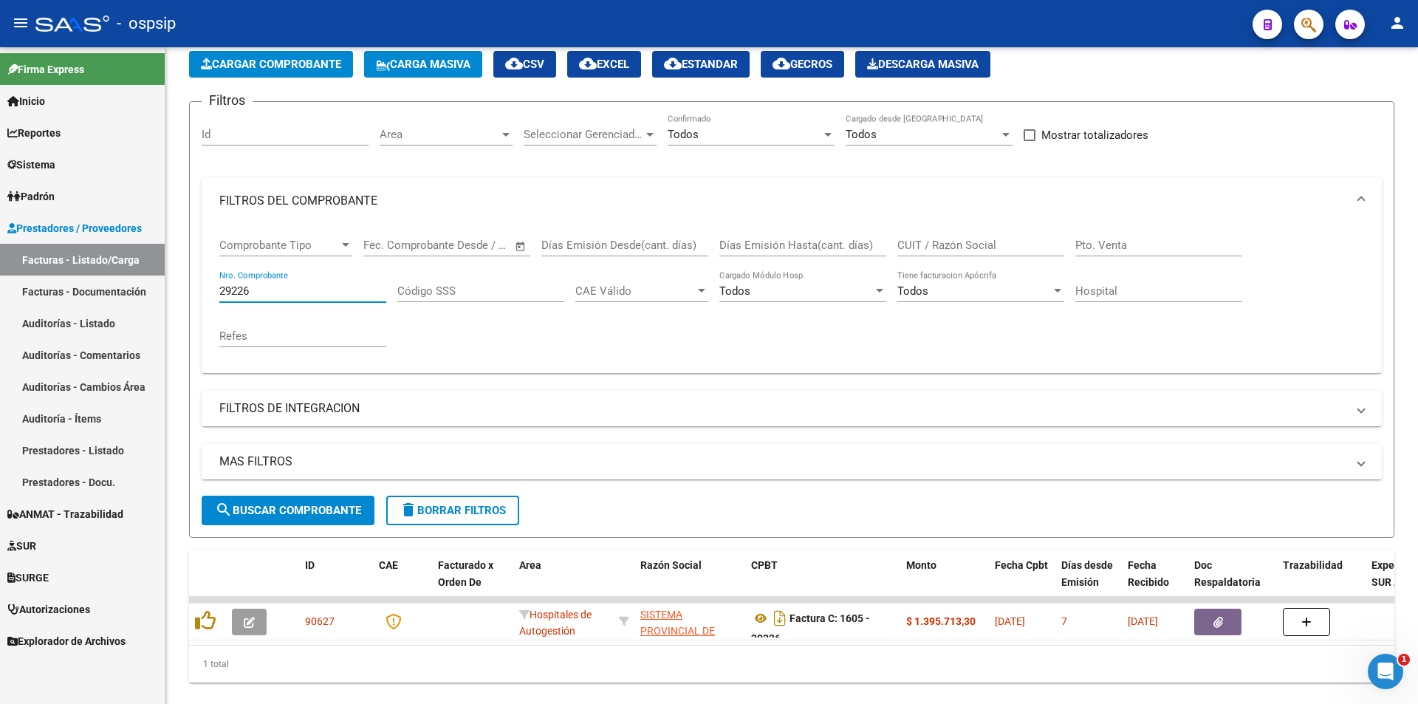
drag, startPoint x: 242, startPoint y: 295, endPoint x: 11, endPoint y: 315, distance: 231.3
click at [4, 314] on mat-sidenav-container "Firma Express Inicio Calendario SSS Instructivos Contacto OS Reportes Egresos D…" at bounding box center [709, 375] width 1418 height 657
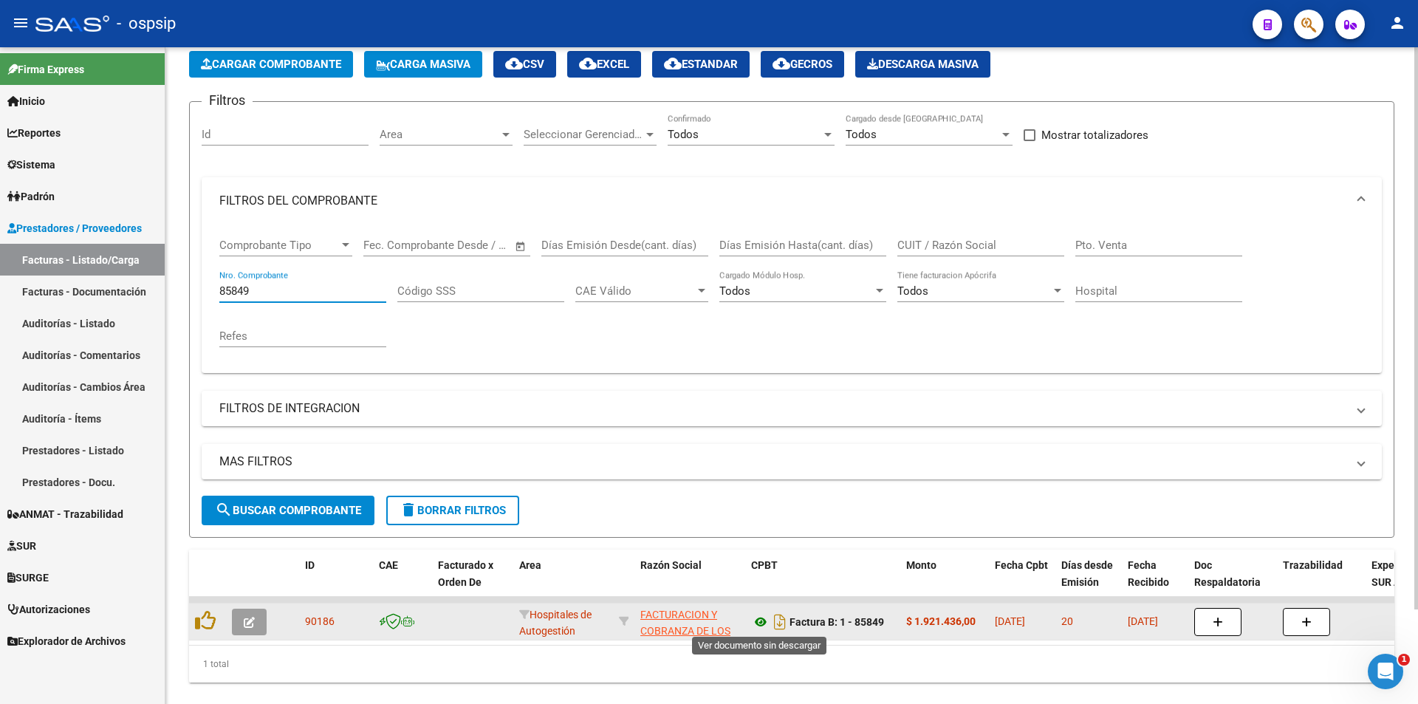
type input "85849"
click at [759, 622] on icon at bounding box center [760, 622] width 19 height 18
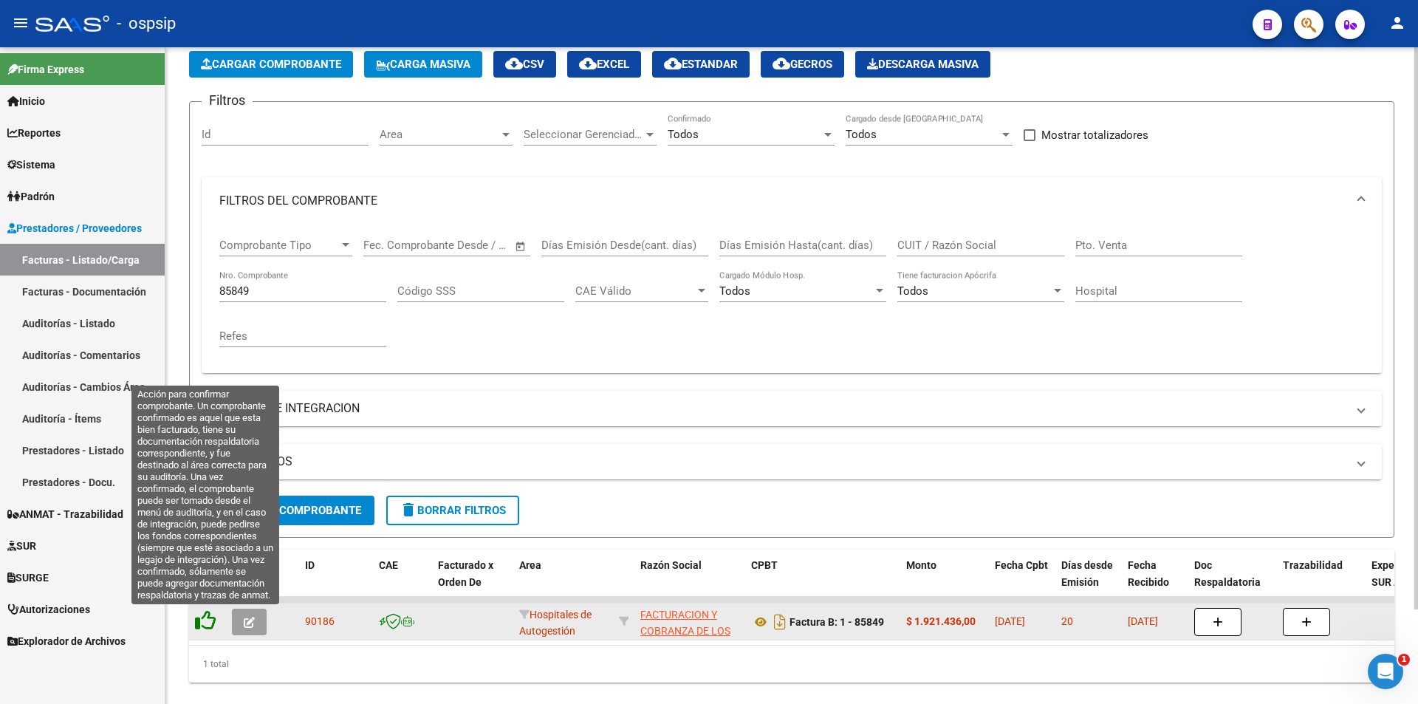
click at [208, 630] on icon at bounding box center [205, 620] width 21 height 21
